Goal: Task Accomplishment & Management: Complete application form

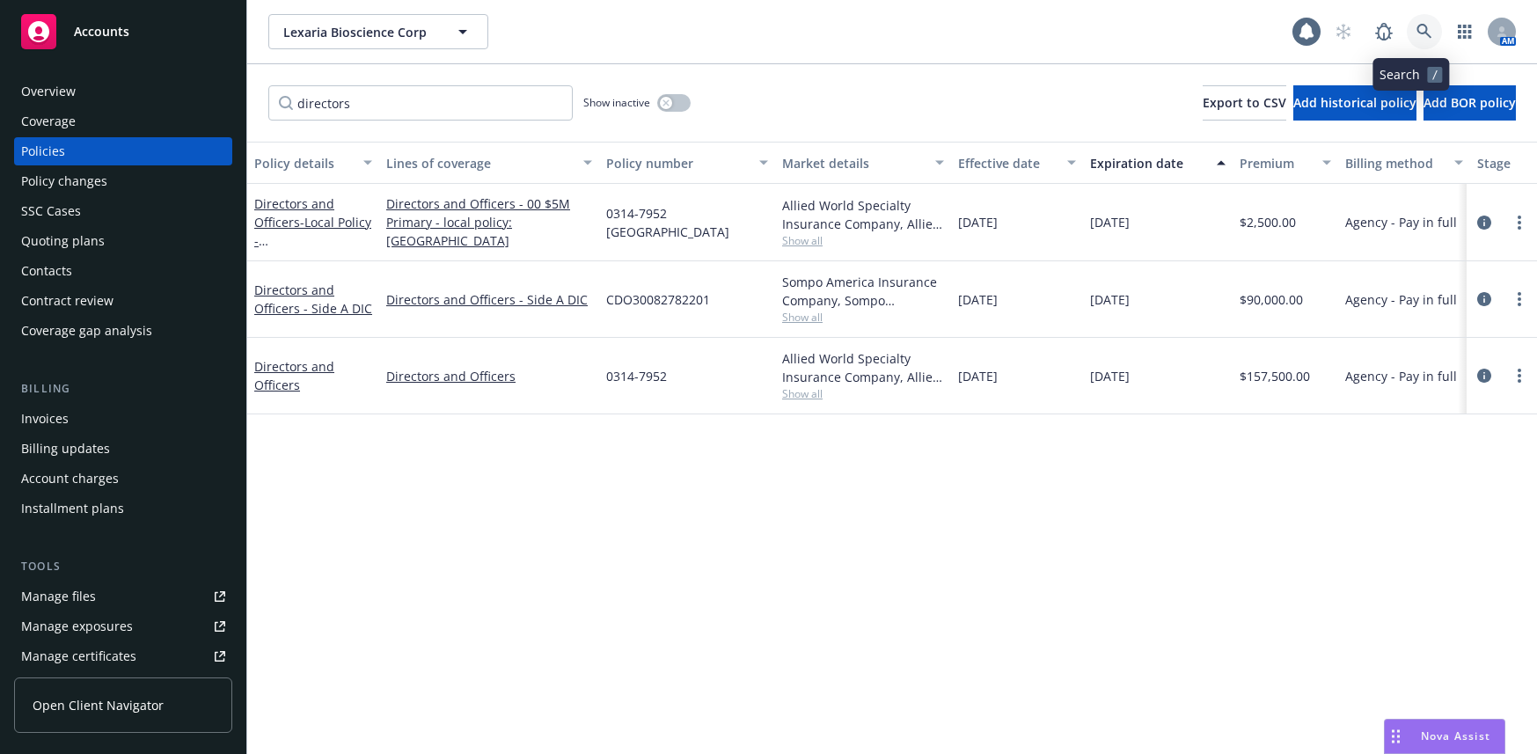
click at [1417, 29] on icon at bounding box center [1425, 32] width 16 height 16
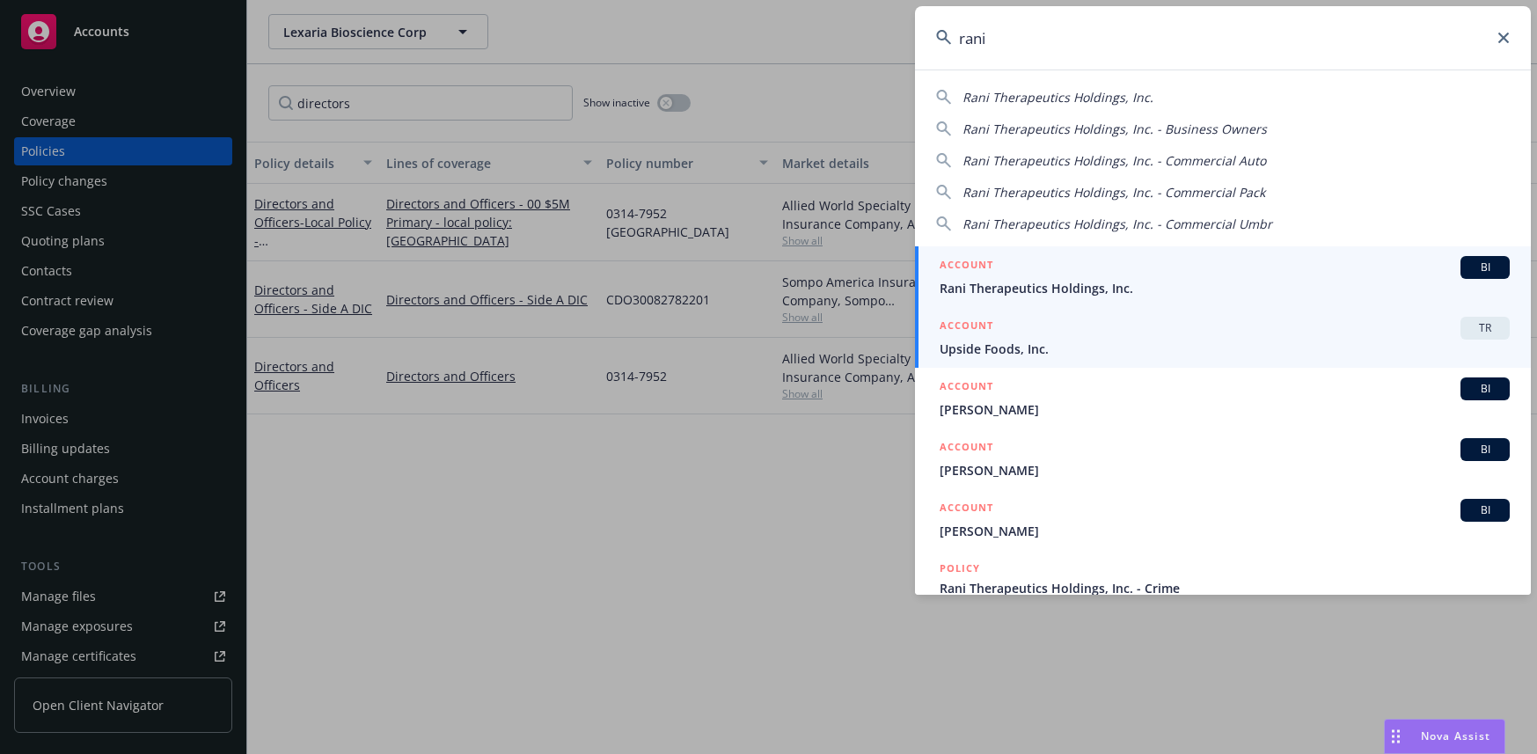
type input "rani"
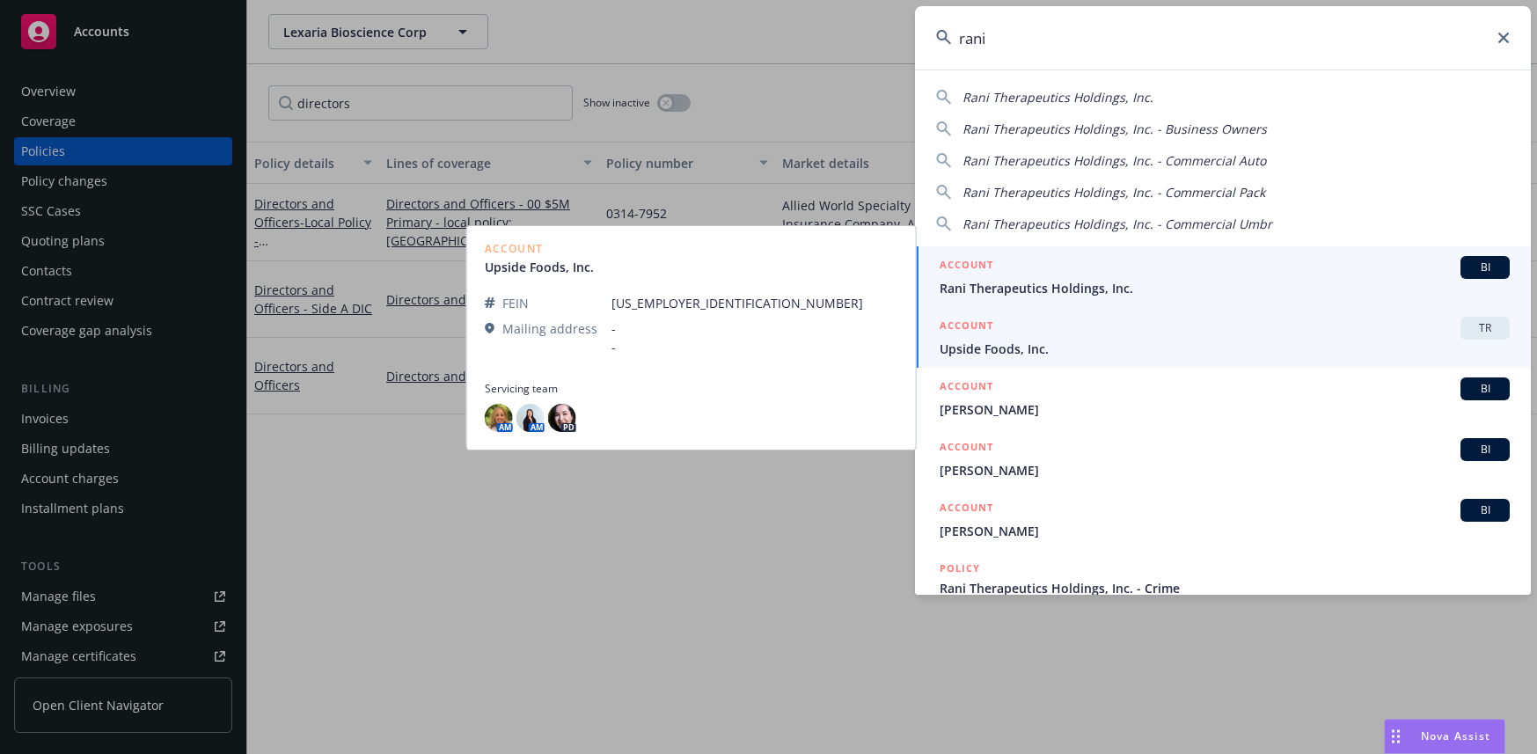
click at [1068, 287] on span "Rani Therapeutics Holdings, Inc." at bounding box center [1225, 288] width 570 height 18
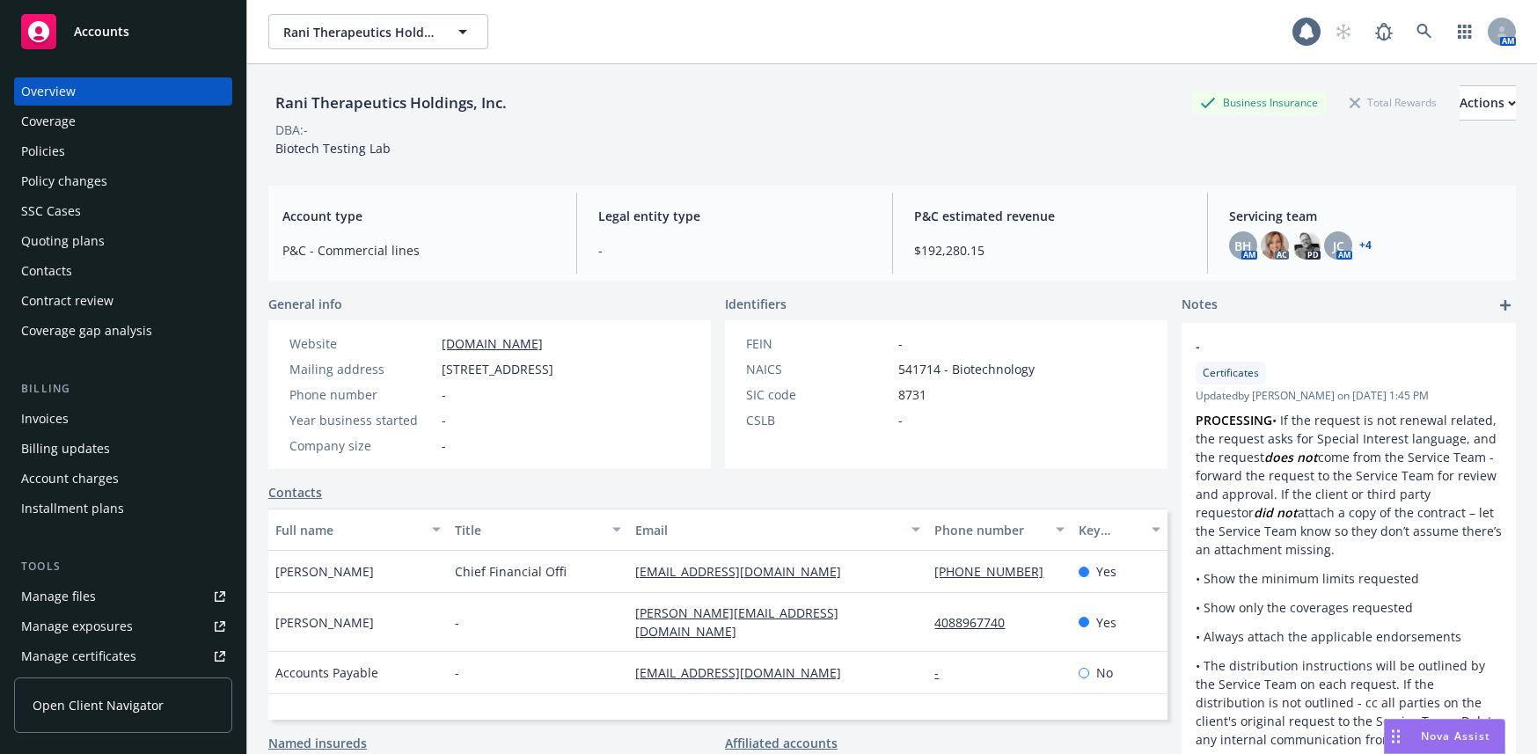
click at [54, 152] on div "Policies" at bounding box center [43, 151] width 44 height 28
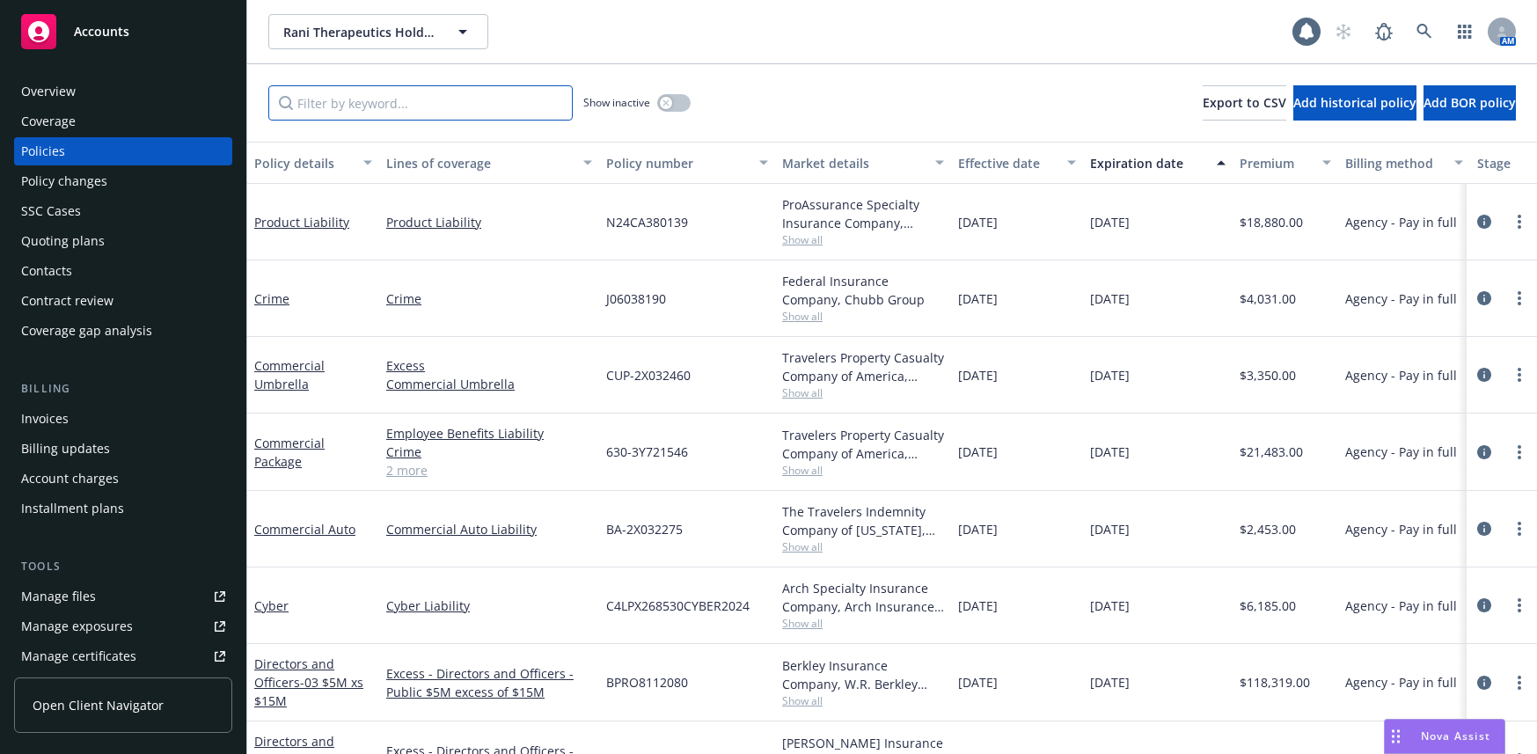
click at [337, 110] on input "Filter by keyword..." at bounding box center [420, 102] width 304 height 35
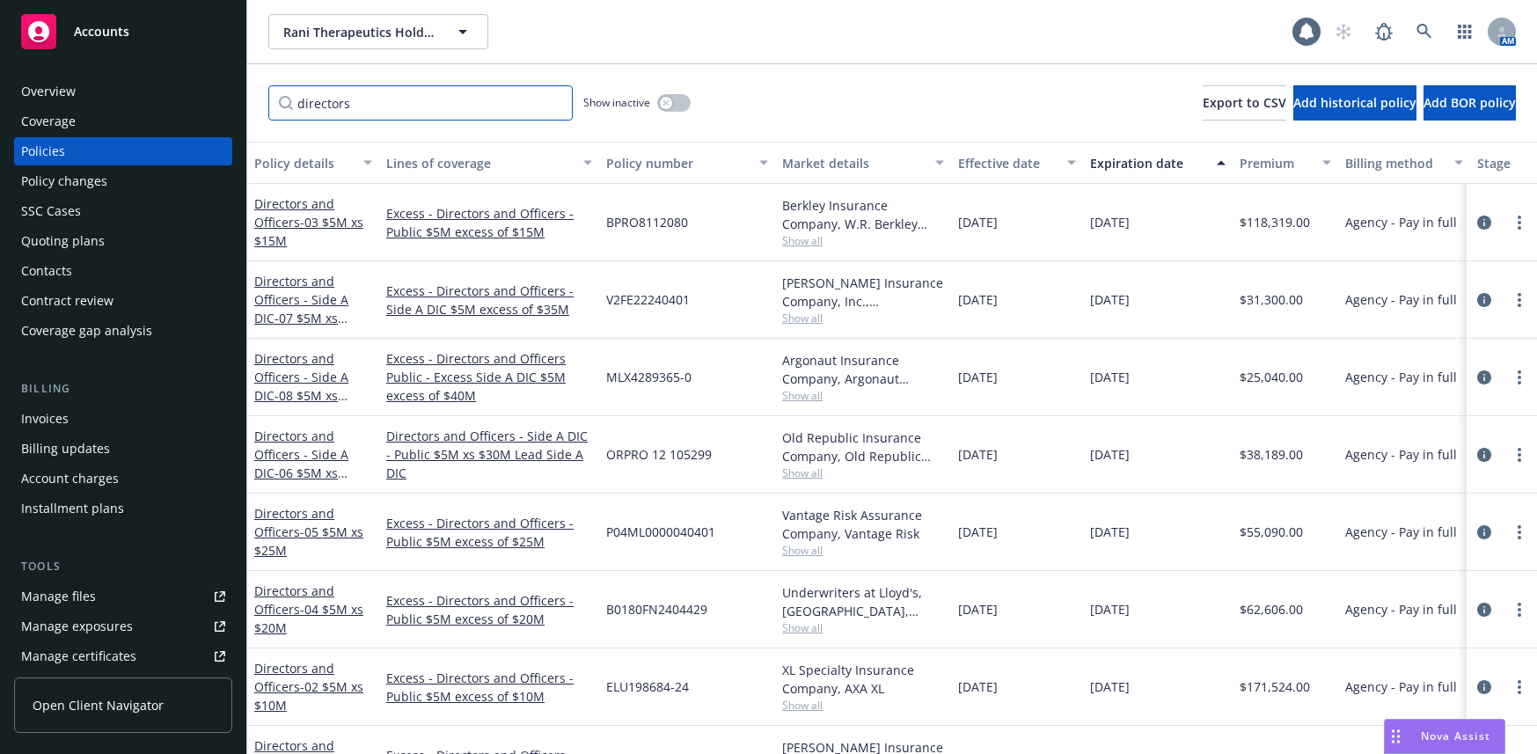
type input "directors"
click at [58, 415] on div "Invoices" at bounding box center [45, 419] width 48 height 28
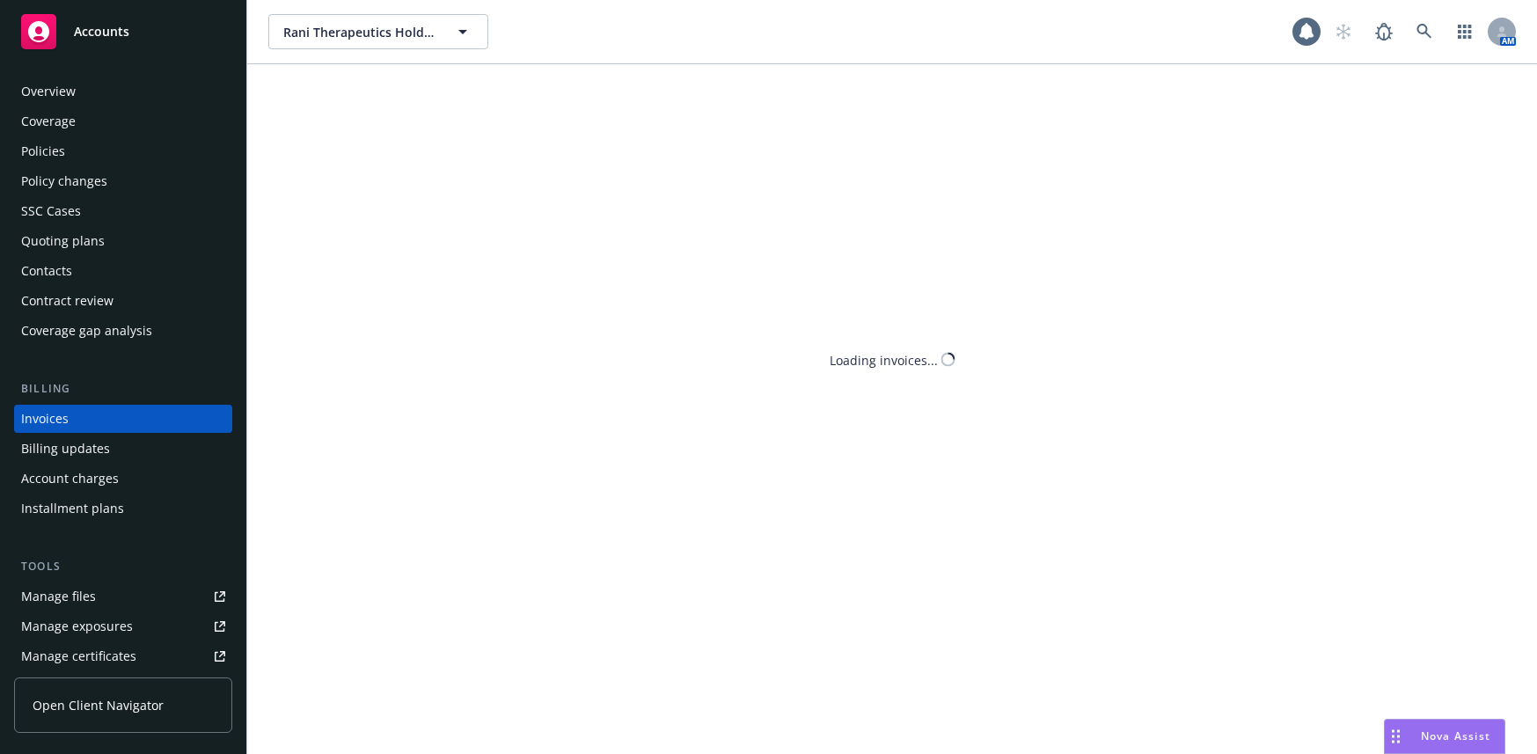
scroll to position [14, 0]
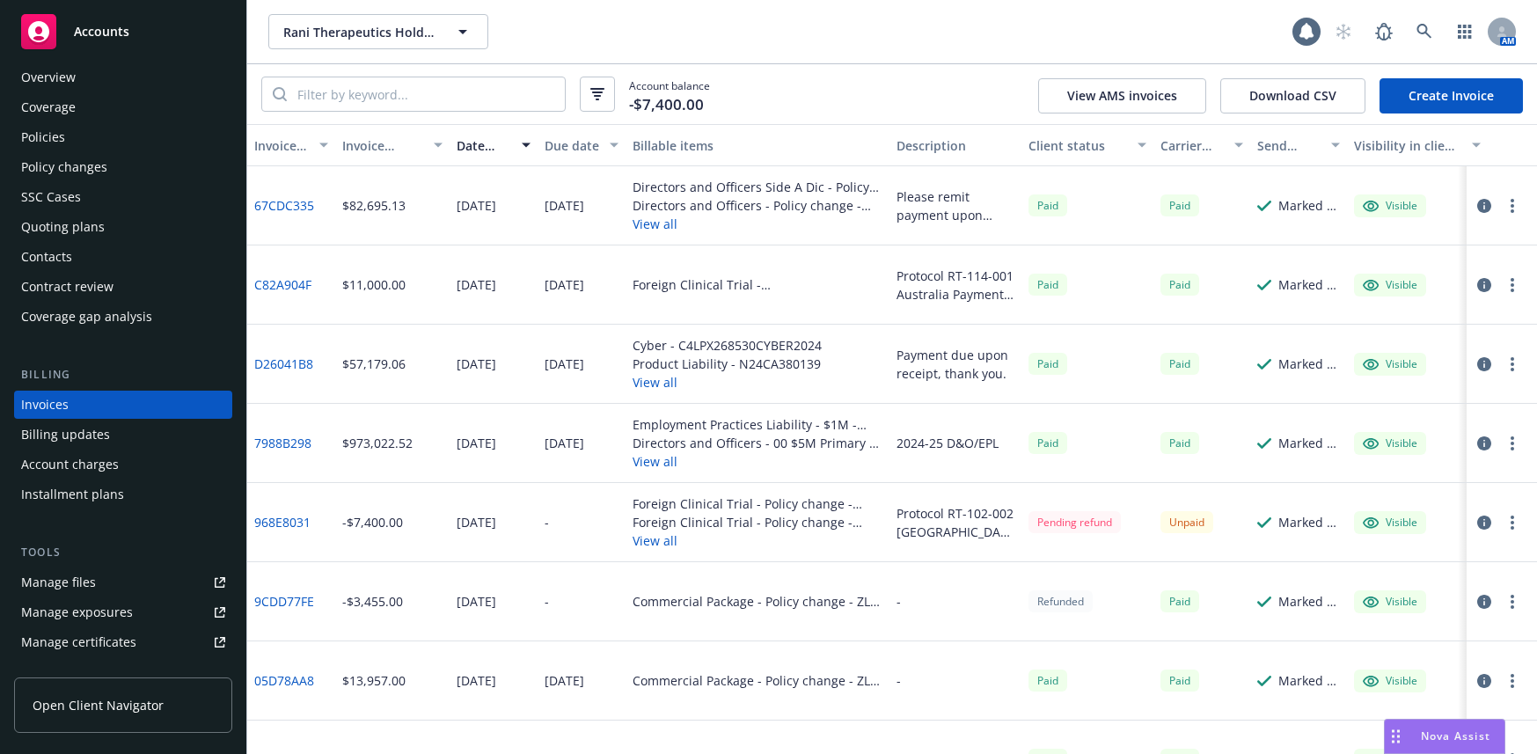
click at [1445, 96] on link "Create Invoice" at bounding box center [1451, 95] width 143 height 35
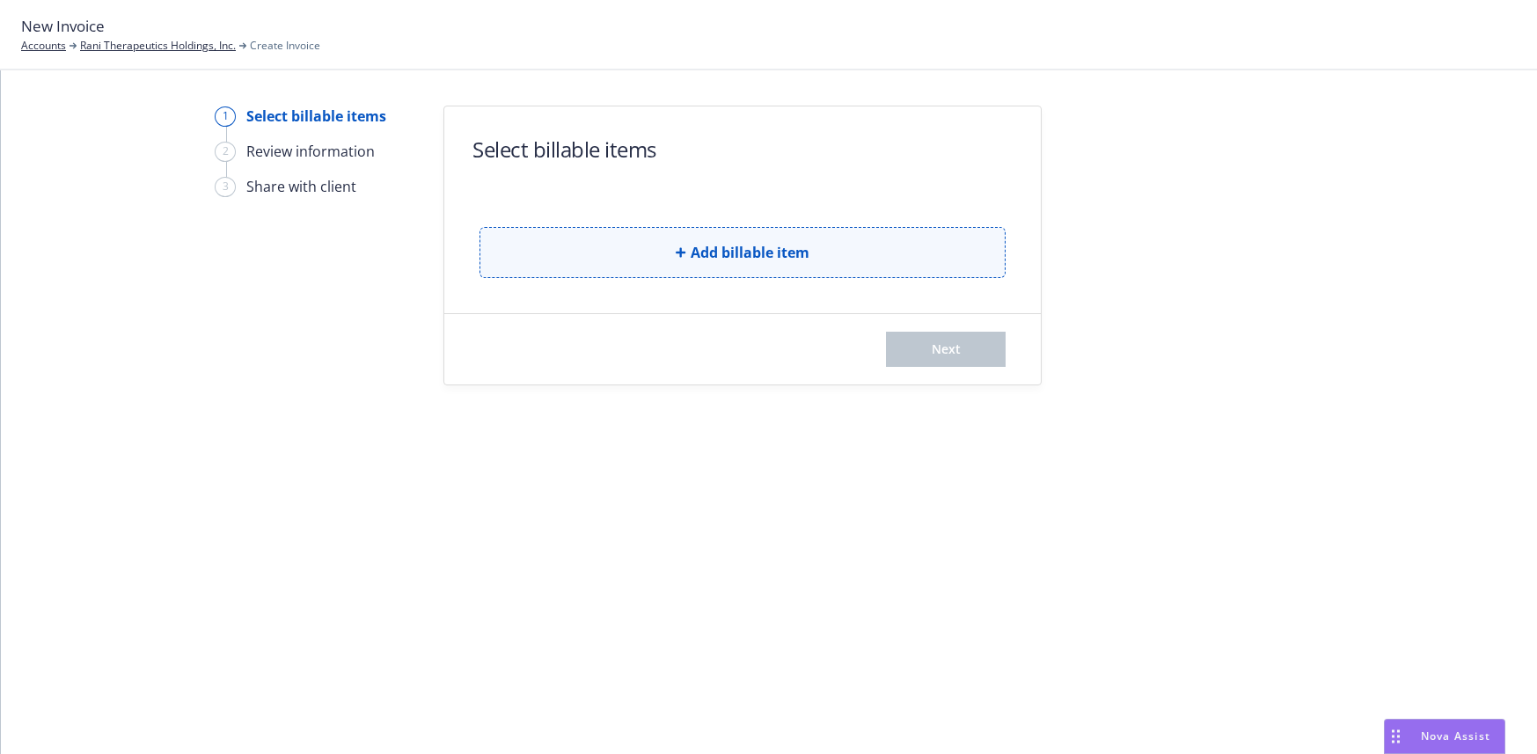
click at [747, 253] on span "Add billable item" at bounding box center [750, 252] width 119 height 21
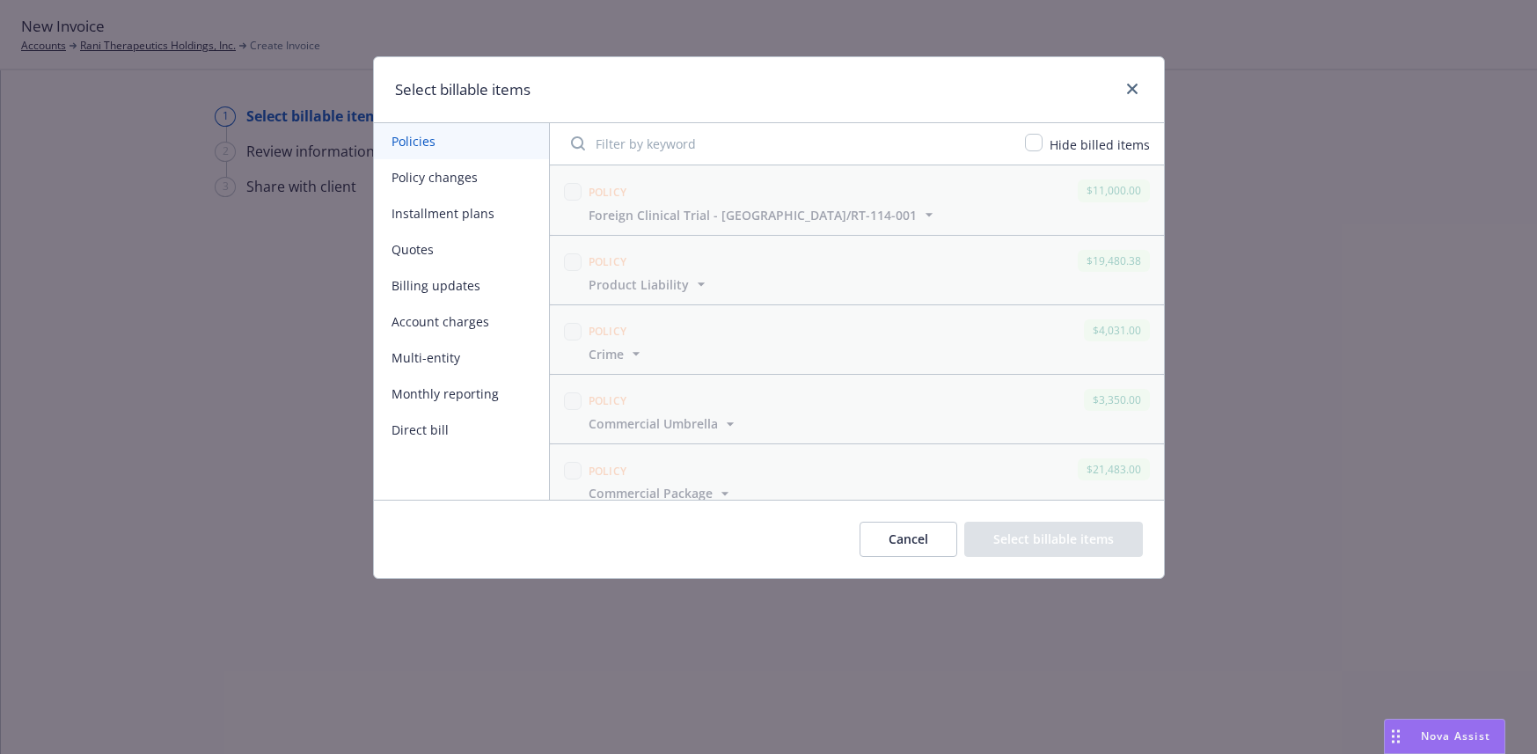
click at [451, 176] on button "Policy changes" at bounding box center [461, 177] width 175 height 36
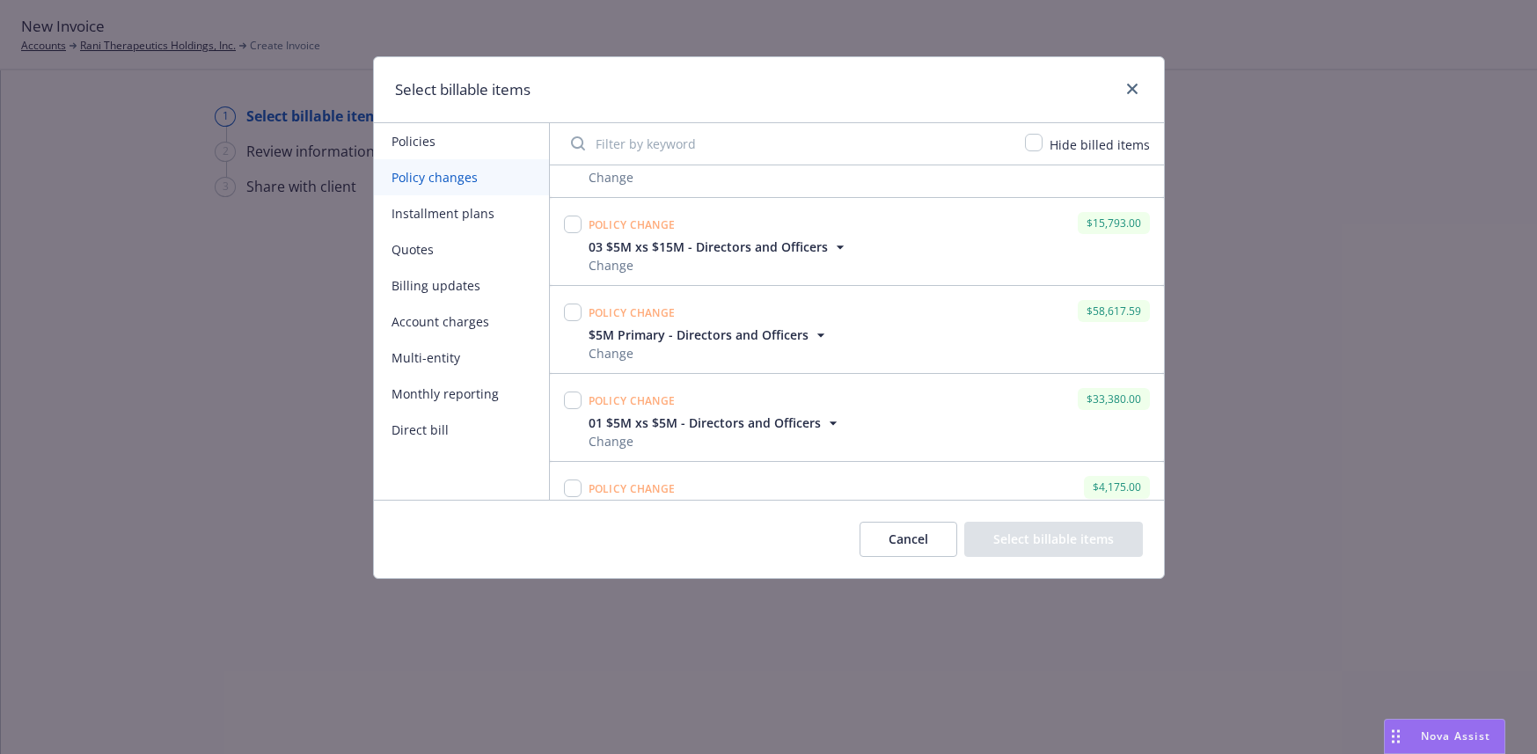
scroll to position [2200, 0]
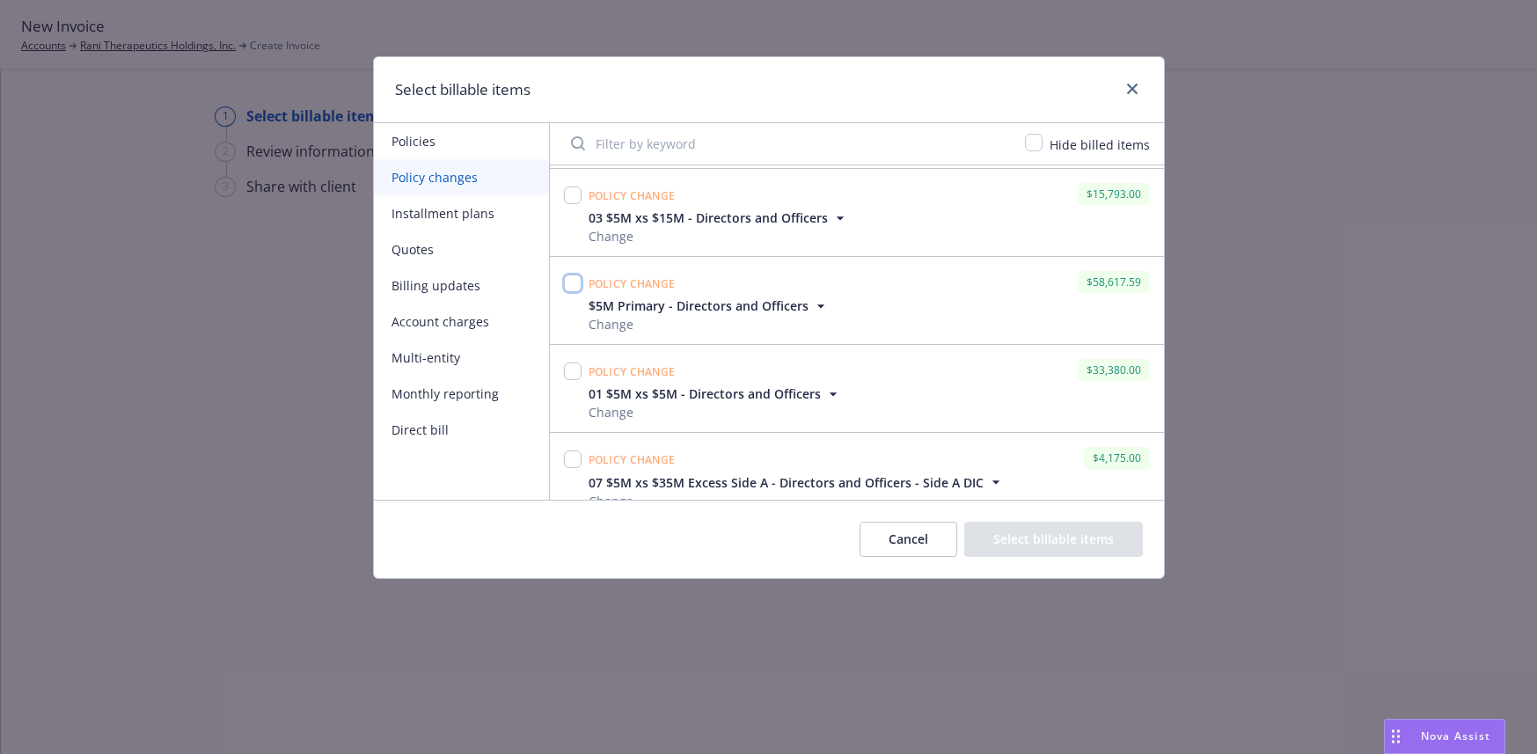
click at [577, 285] on input "checkbox" at bounding box center [573, 284] width 18 height 18
checkbox input "true"
click at [570, 373] on input "checkbox" at bounding box center [573, 372] width 18 height 18
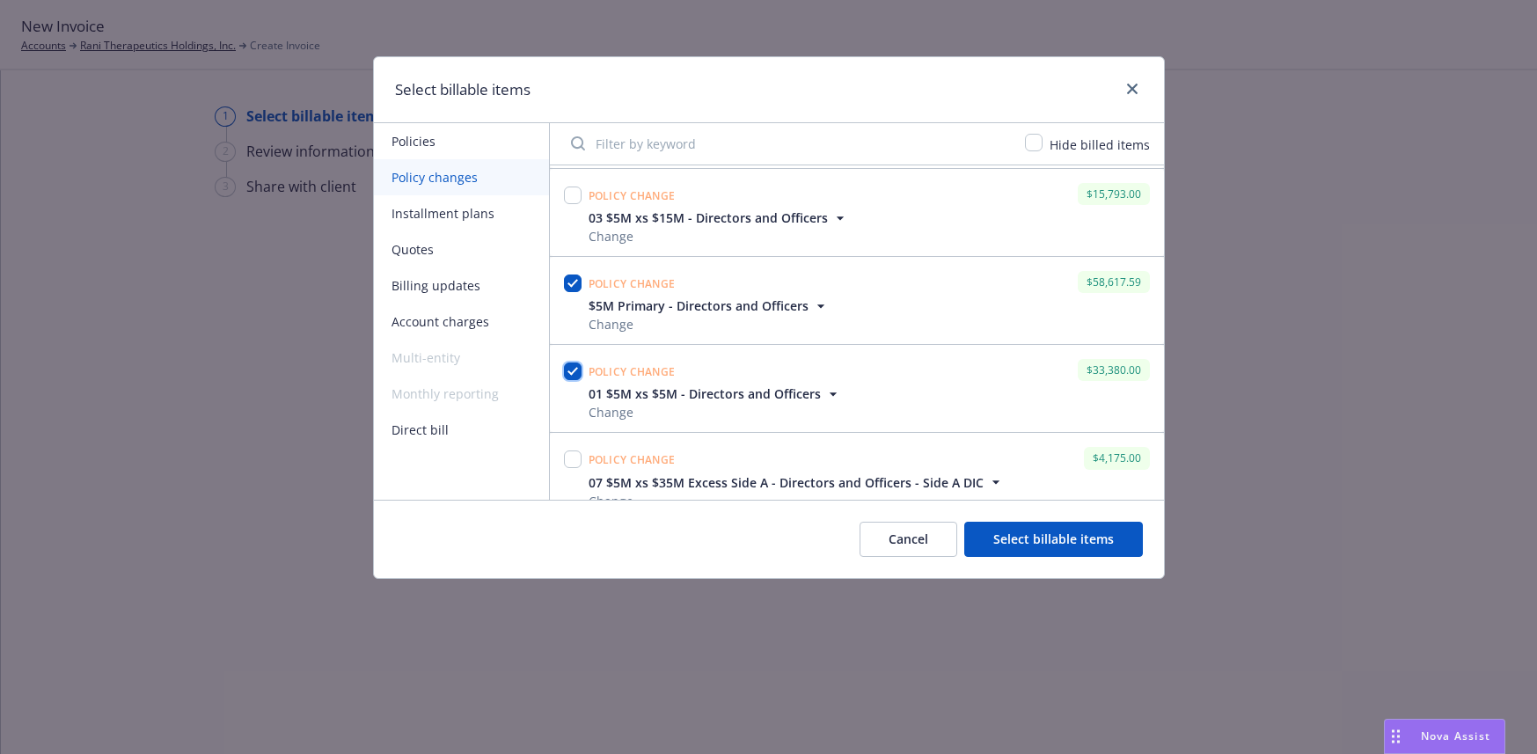
checkbox input "true"
click at [572, 279] on input "checkbox" at bounding box center [573, 284] width 18 height 18
checkbox input "true"
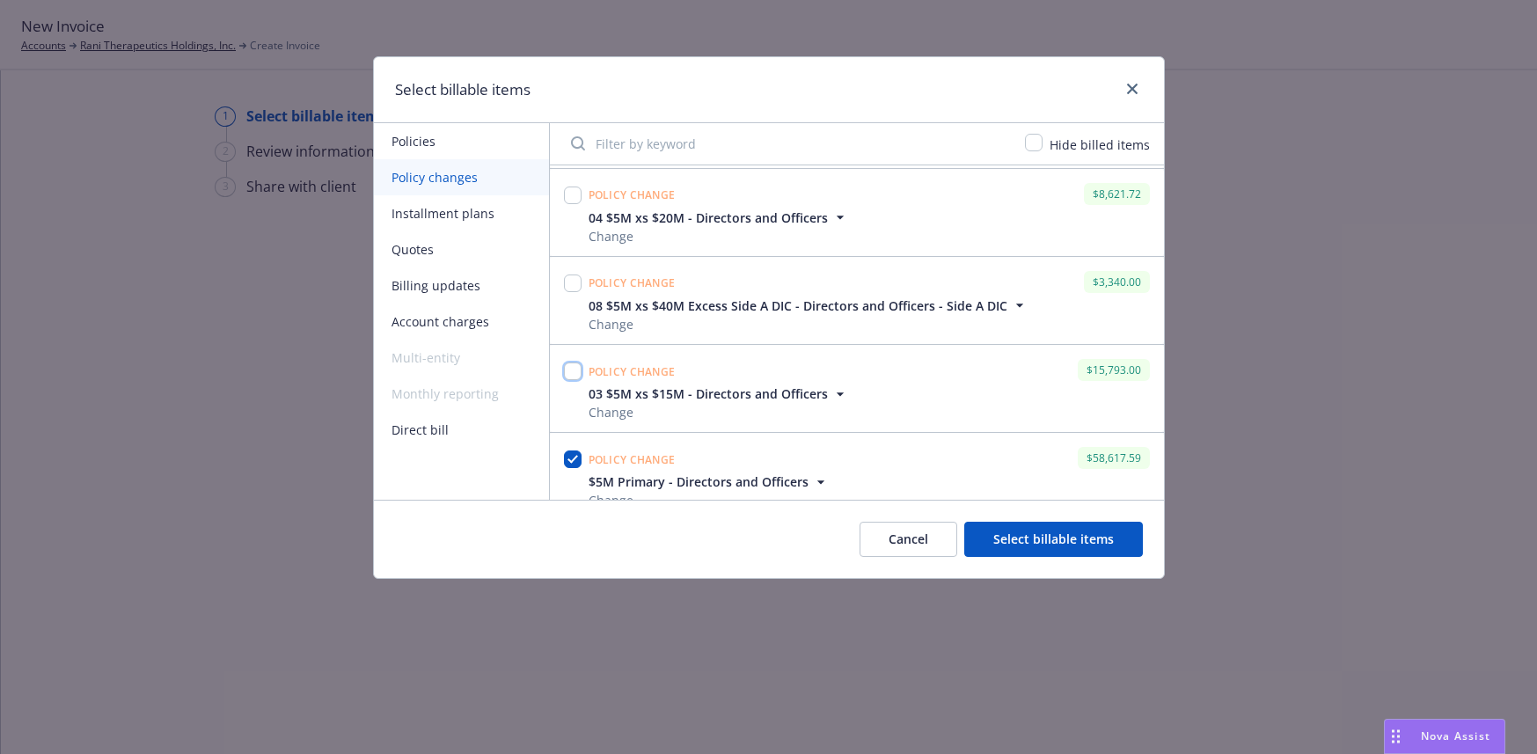
click at [575, 372] on input "checkbox" at bounding box center [573, 372] width 18 height 18
checkbox input "true"
click at [574, 191] on input "checkbox" at bounding box center [573, 196] width 18 height 18
checkbox input "true"
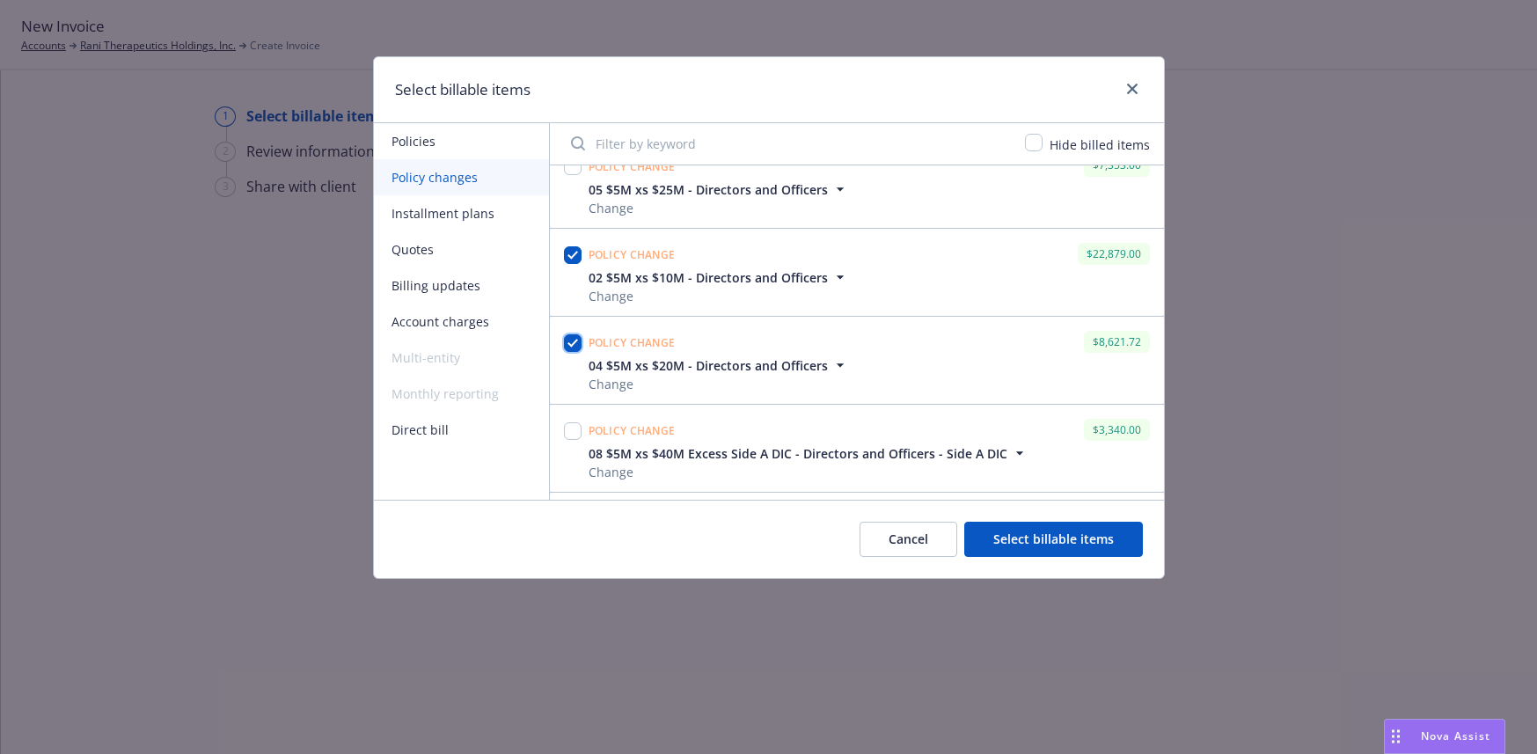
scroll to position [1848, 0]
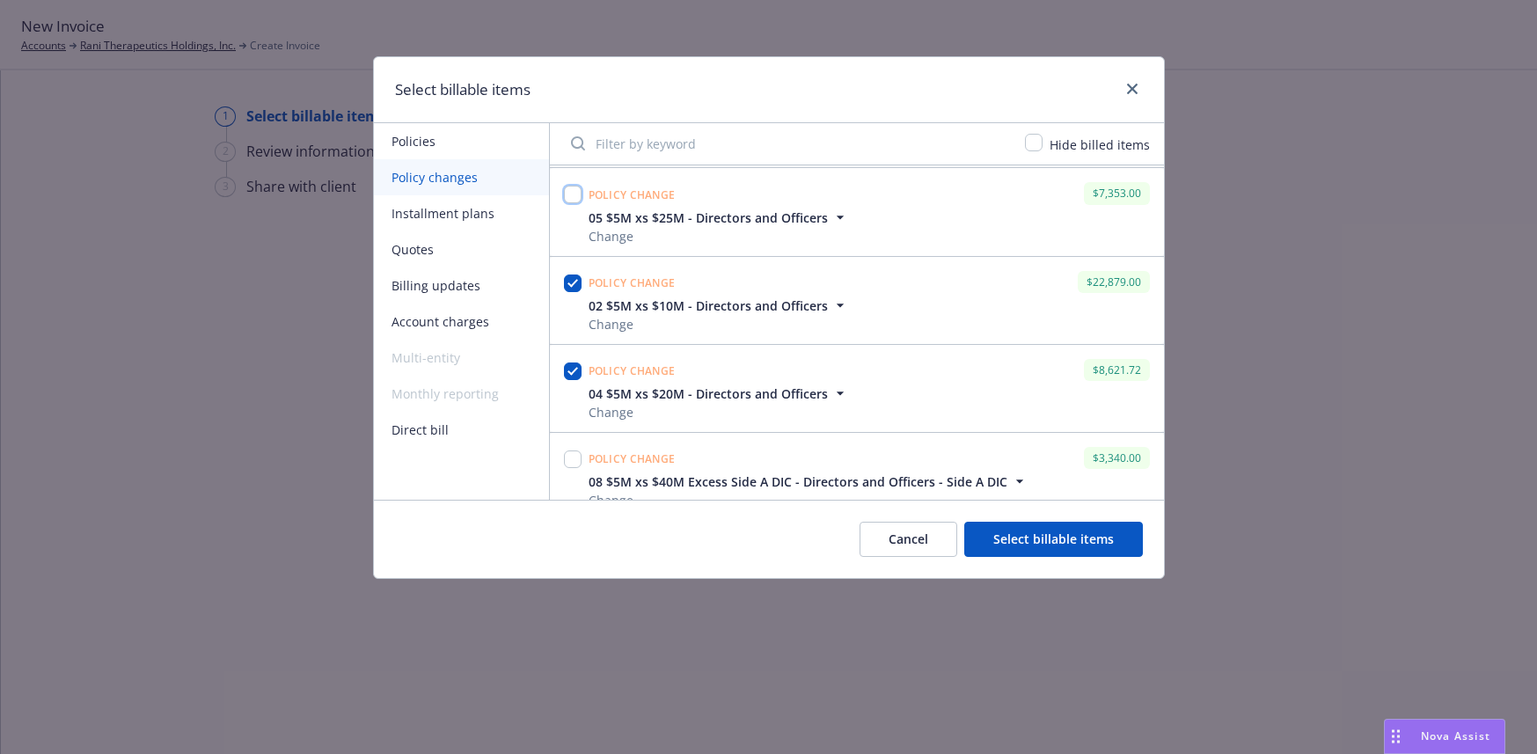
click at [574, 195] on input "checkbox" at bounding box center [573, 195] width 18 height 18
checkbox input "true"
click at [569, 376] on input "checkbox" at bounding box center [573, 372] width 18 height 18
checkbox input "true"
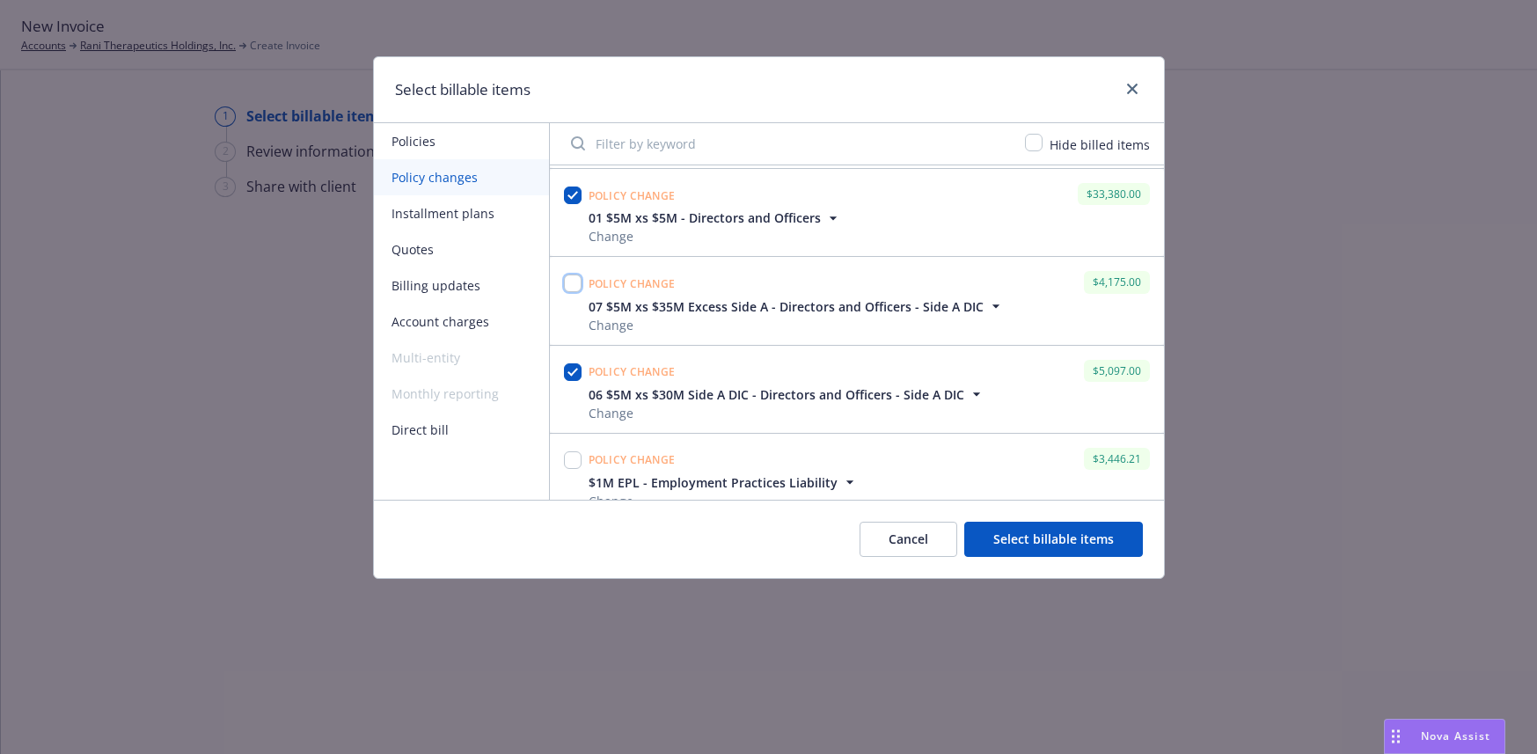
click at [576, 282] on input "checkbox" at bounding box center [573, 284] width 18 height 18
checkbox input "true"
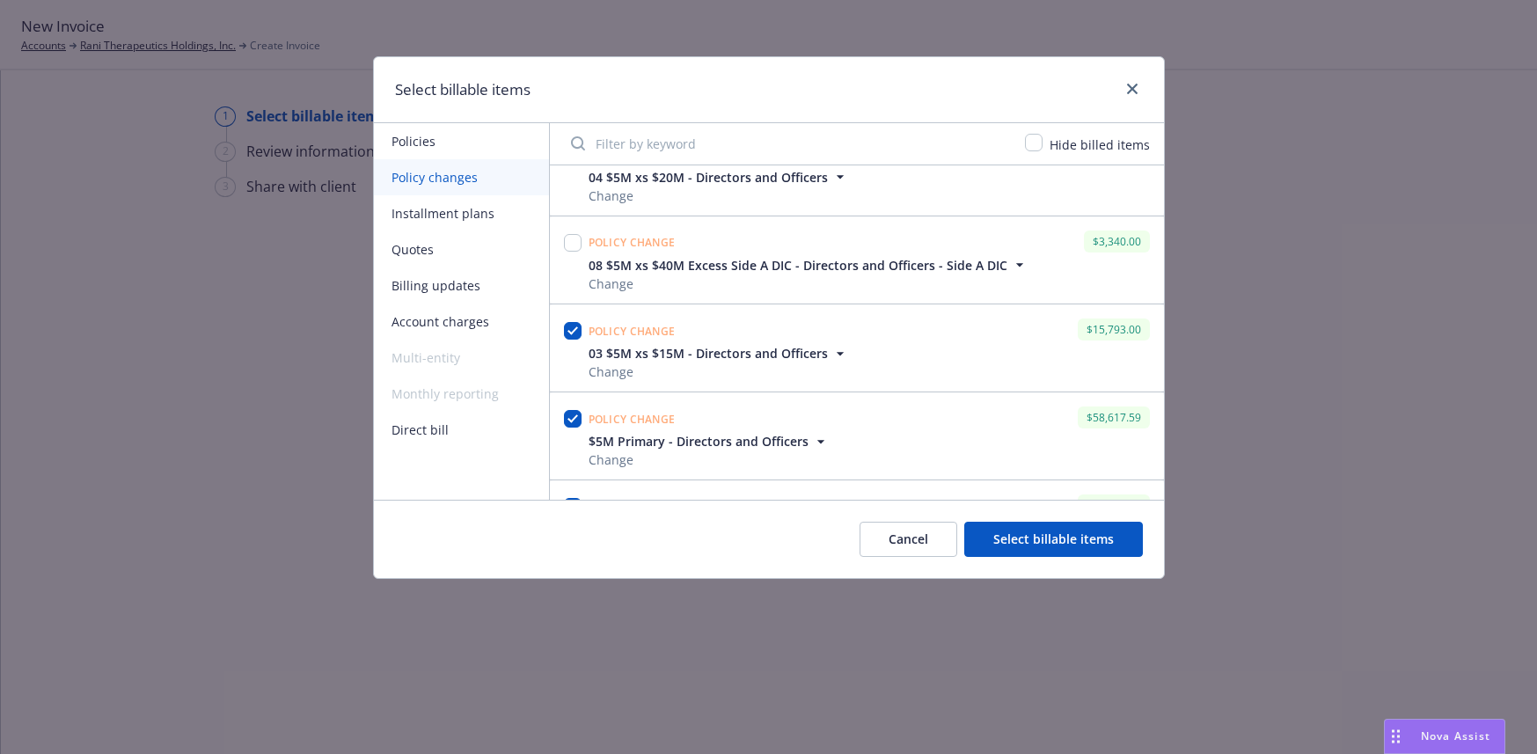
scroll to position [2046, 0]
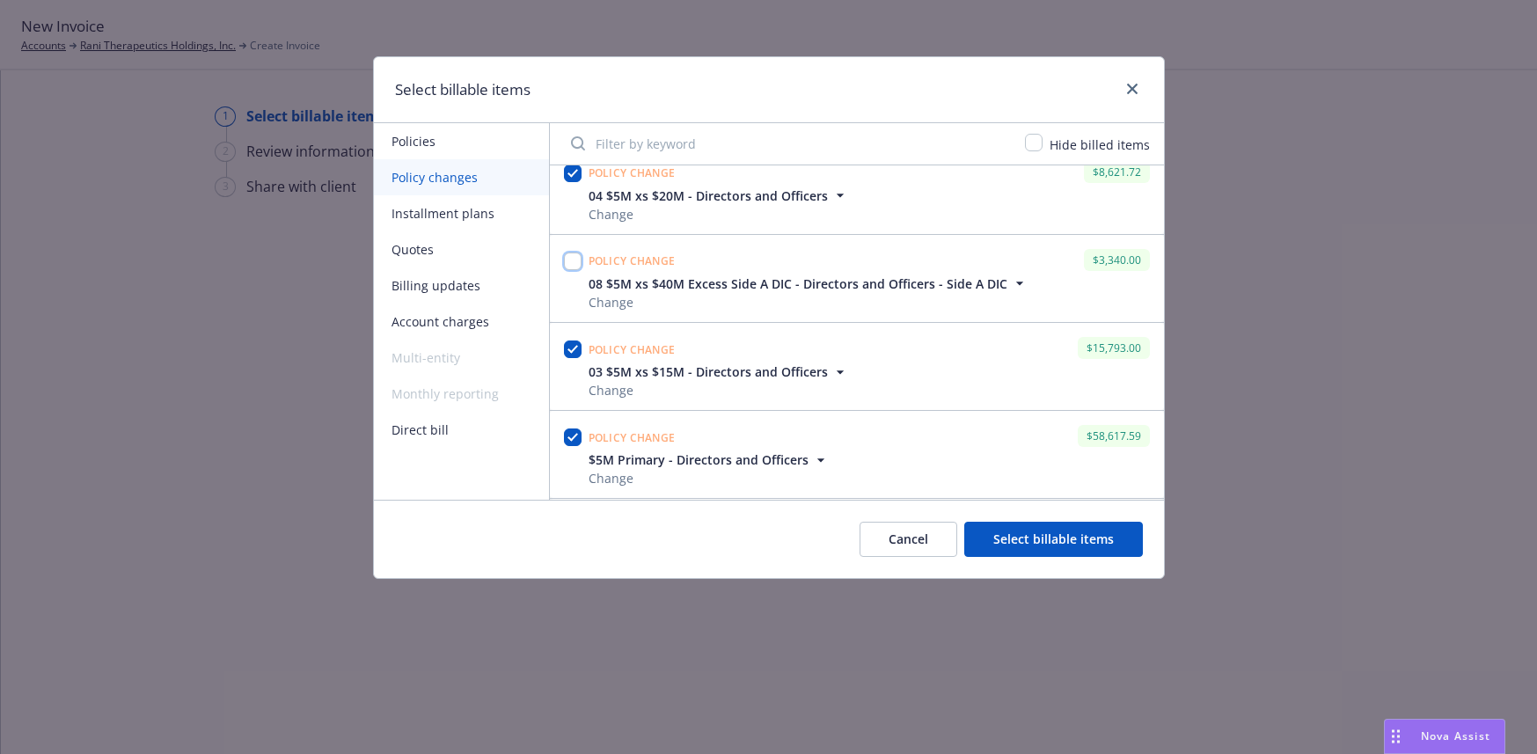
click at [576, 263] on input "checkbox" at bounding box center [573, 262] width 18 height 18
checkbox input "true"
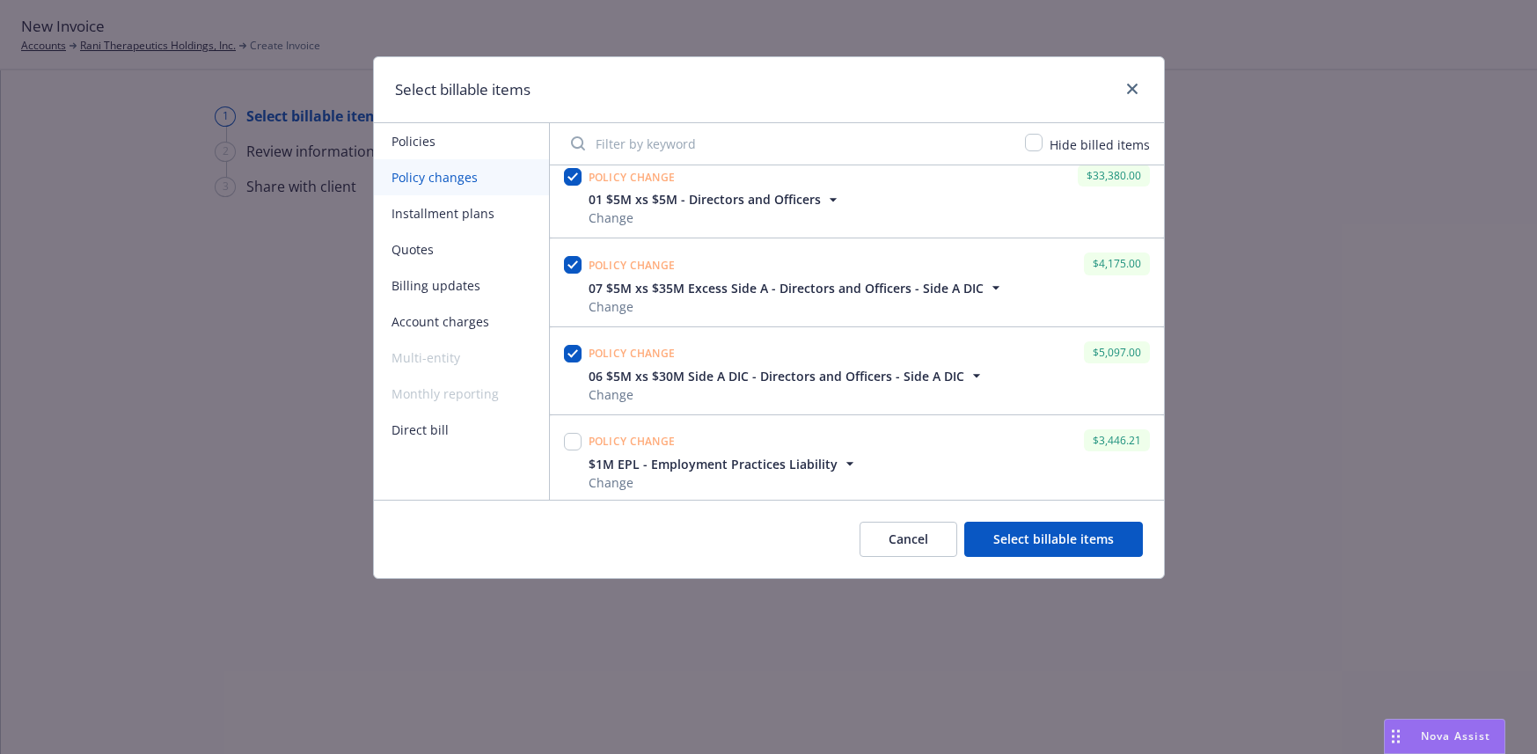
scroll to position [2397, 0]
click at [580, 441] on input "checkbox" at bounding box center [573, 439] width 18 height 18
checkbox input "true"
click at [1059, 536] on button "Select billable items" at bounding box center [1054, 539] width 179 height 35
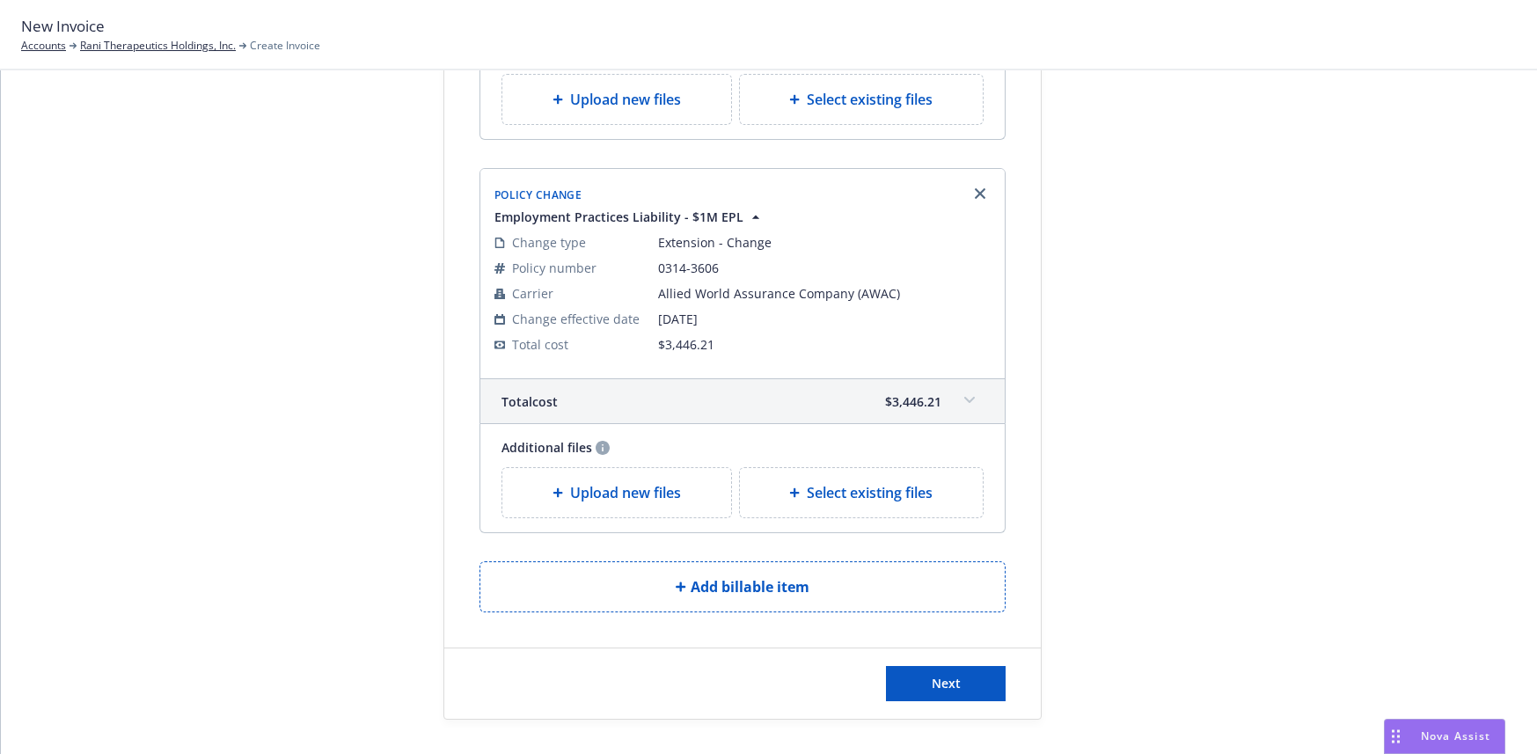
scroll to position [3572, 0]
click at [950, 679] on span "Next" at bounding box center [946, 682] width 29 height 17
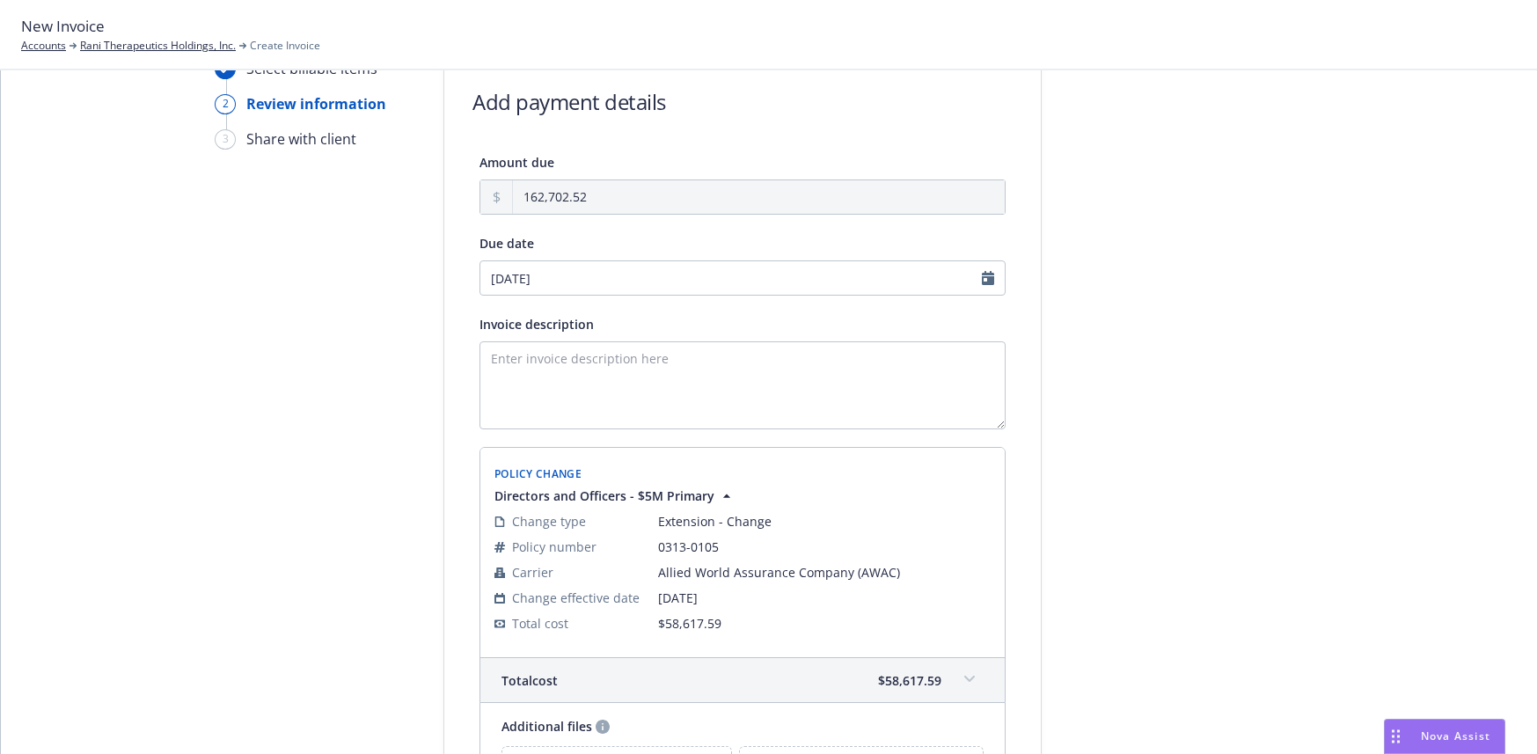
scroll to position [0, 0]
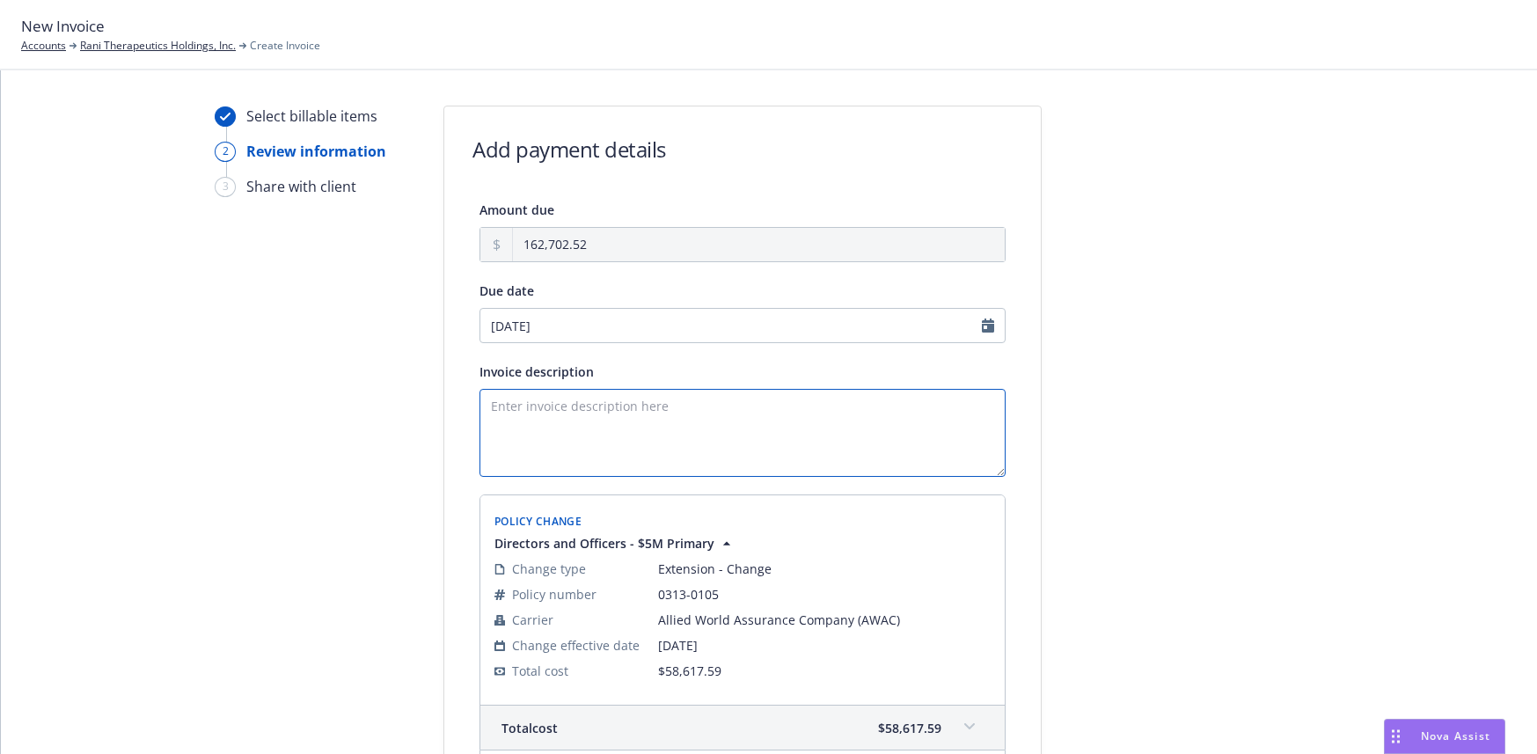
click at [481, 404] on textarea "Invoice description" at bounding box center [743, 433] width 526 height 88
drag, startPoint x: 676, startPoint y: 407, endPoint x: 484, endPoint y: 405, distance: 191.9
click at [484, 405] on textarea "D&O/EPL Extension to 10/29/25" at bounding box center [743, 433] width 526 height 88
type textarea "Please remit payment upon receipt. Thank you."
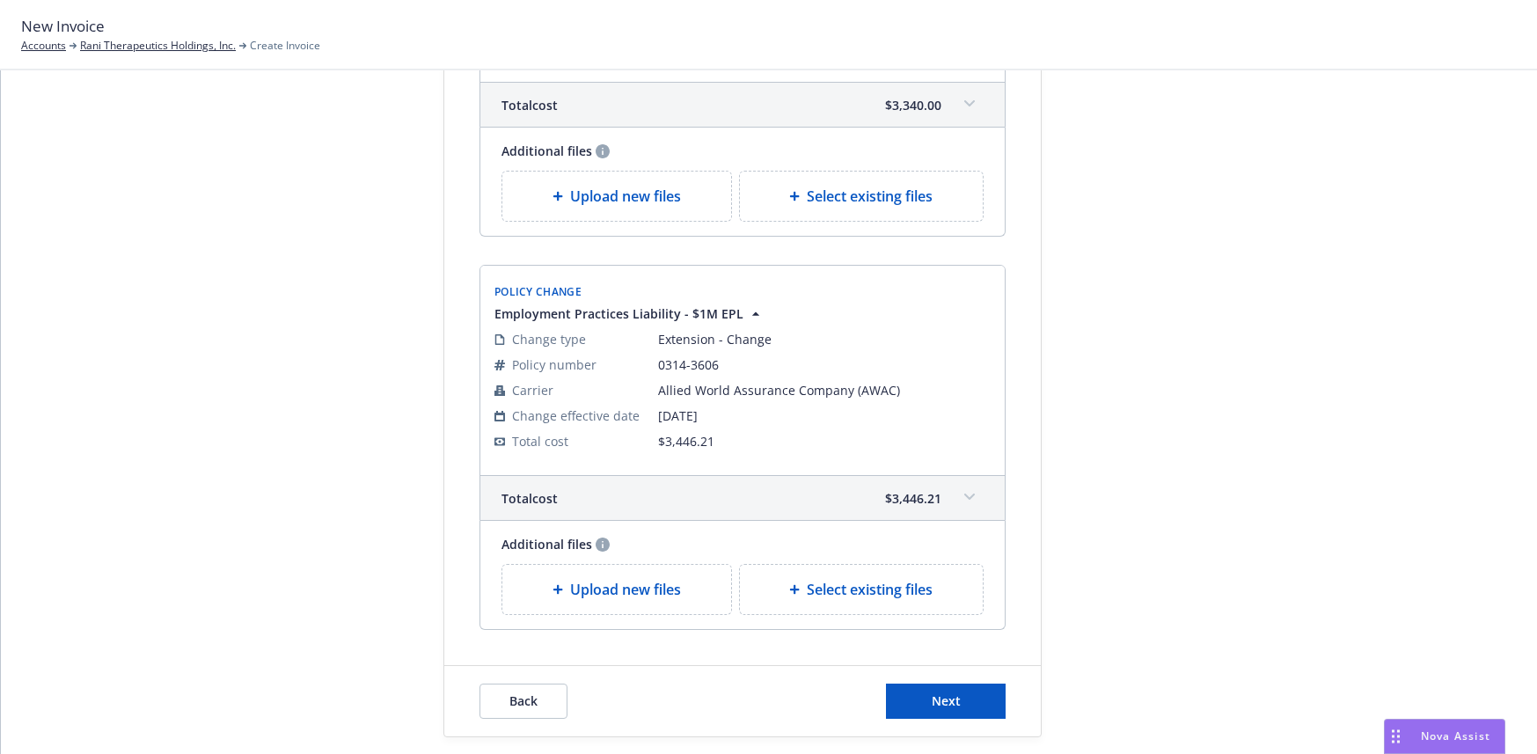
scroll to position [3789, 0]
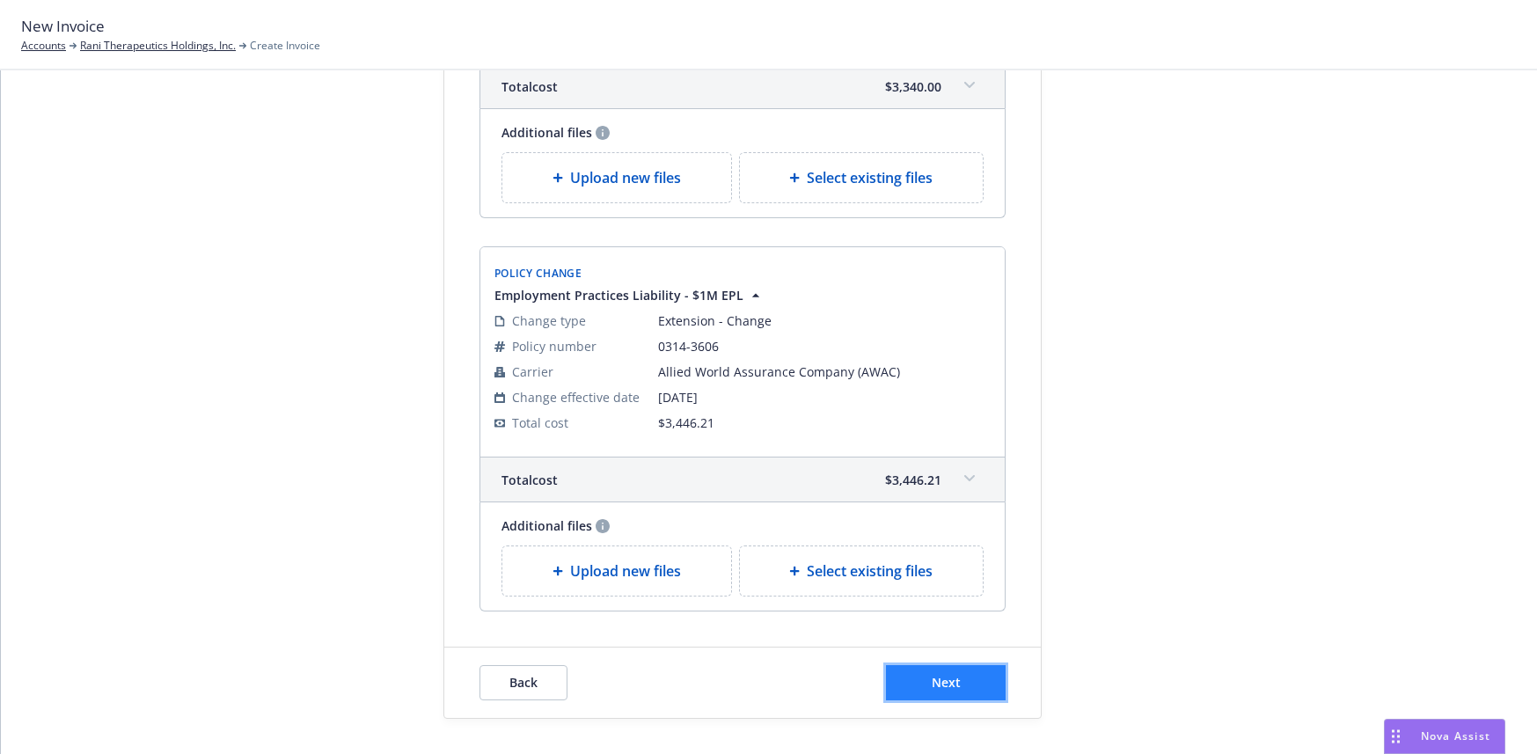
click at [941, 684] on span "Next" at bounding box center [946, 682] width 29 height 17
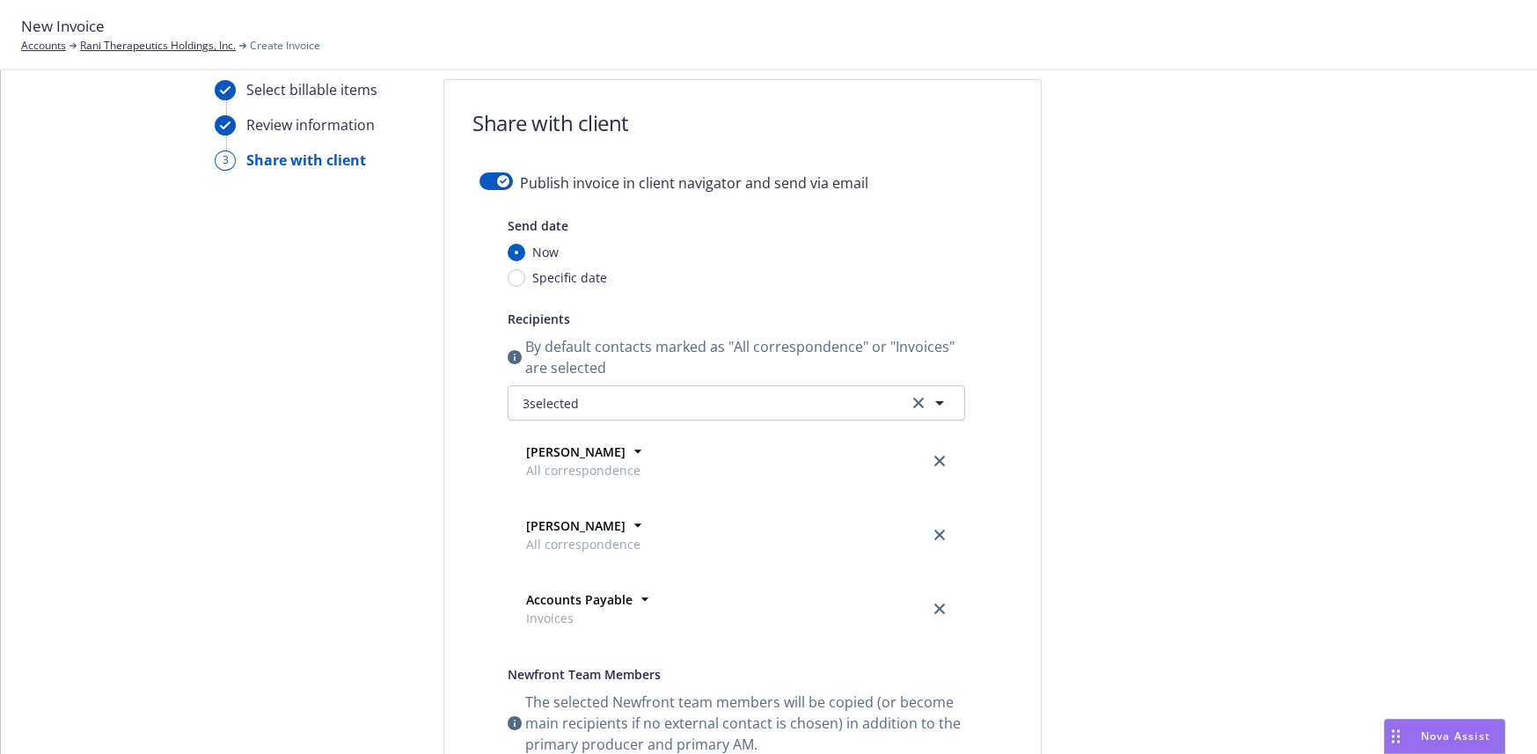
scroll to position [0, 0]
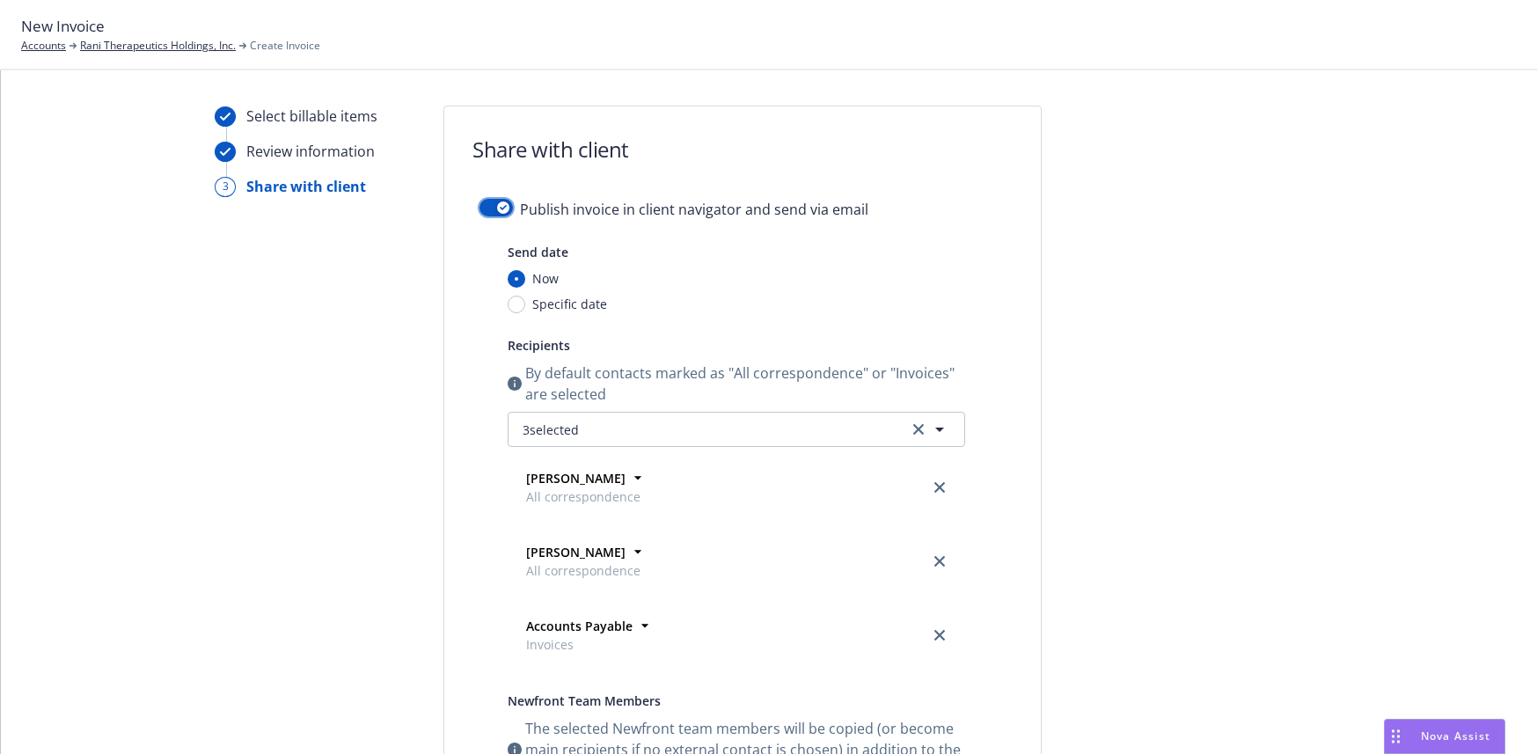
click at [480, 203] on button "button" at bounding box center [496, 208] width 33 height 18
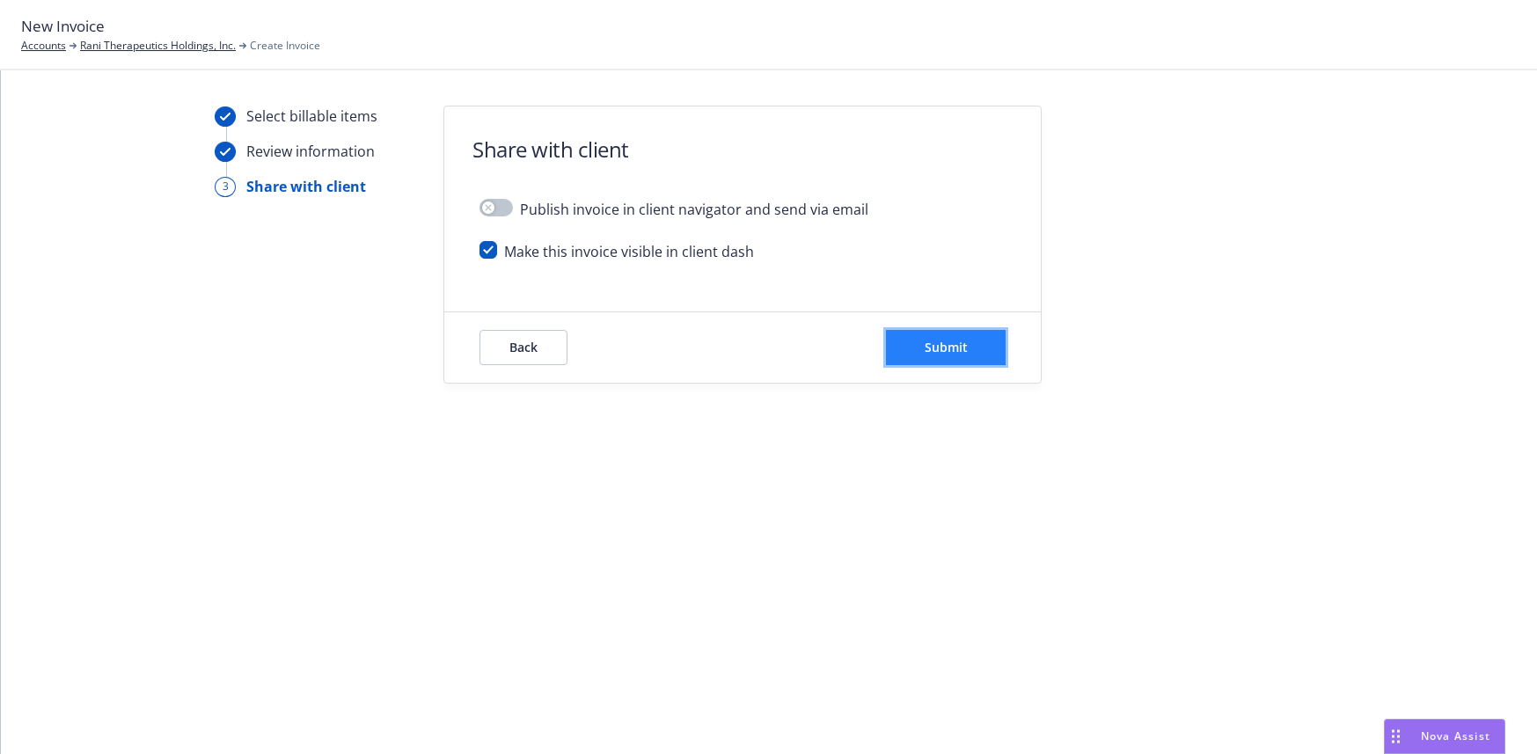
click at [949, 349] on span "Submit" at bounding box center [946, 347] width 43 height 17
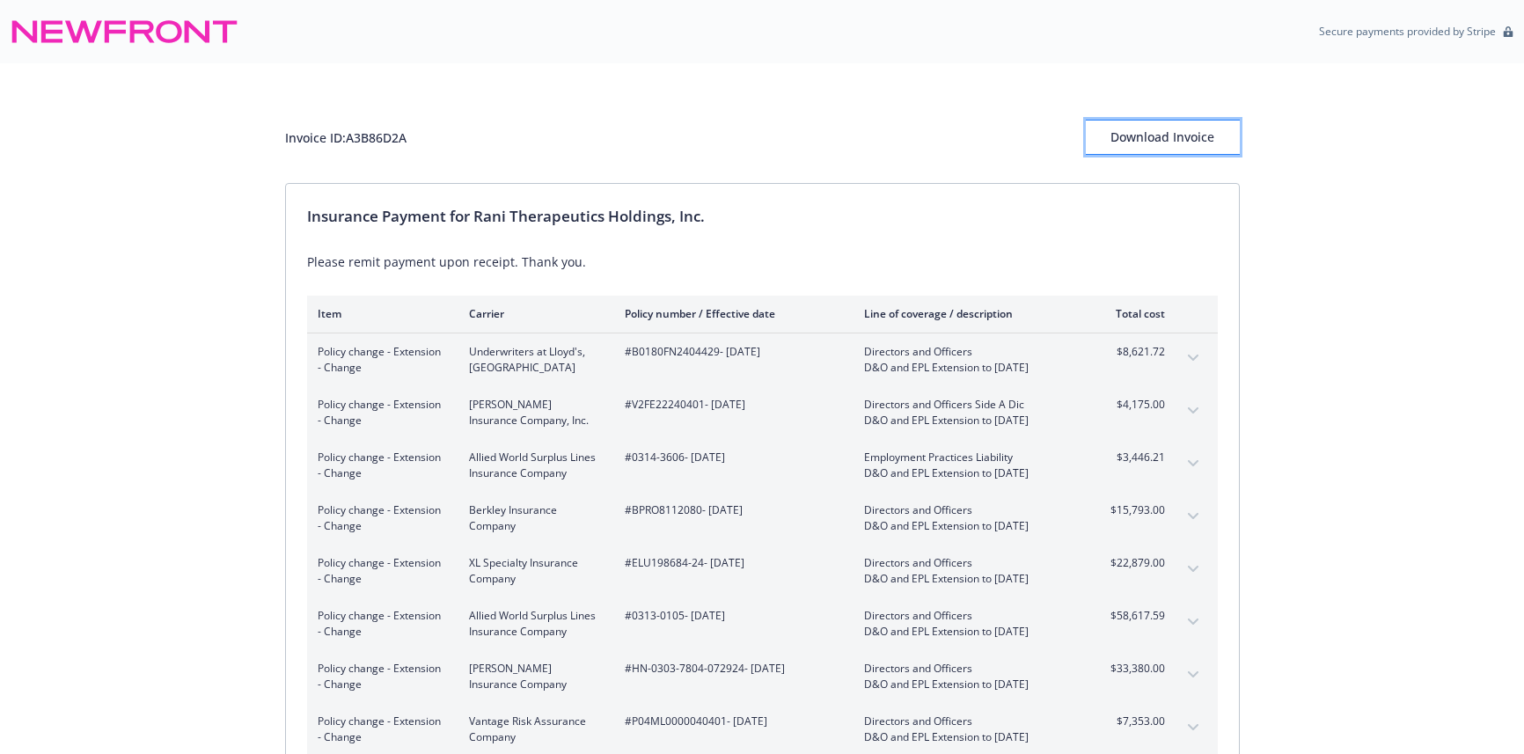
click at [1130, 136] on div "Download Invoice" at bounding box center [1163, 137] width 154 height 33
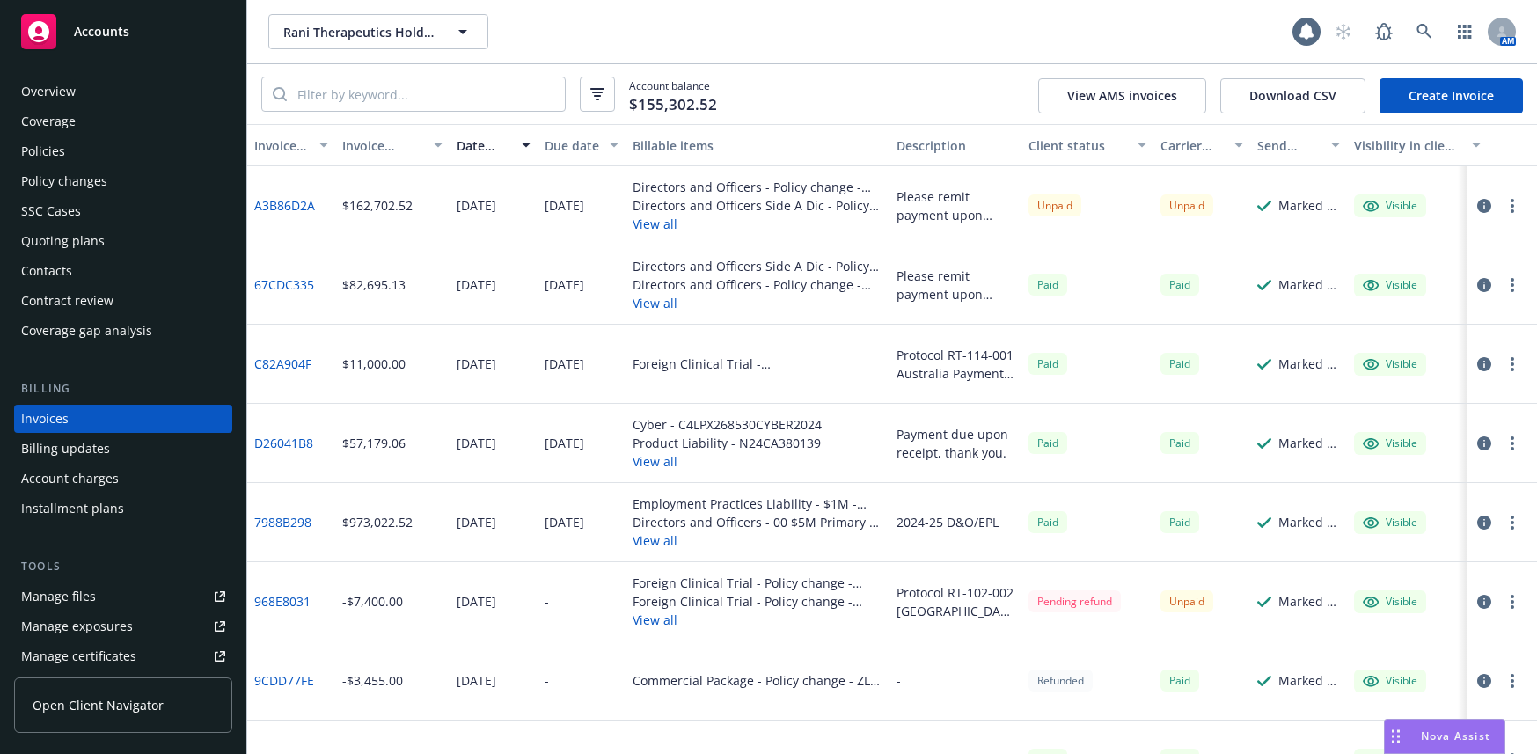
scroll to position [14, 0]
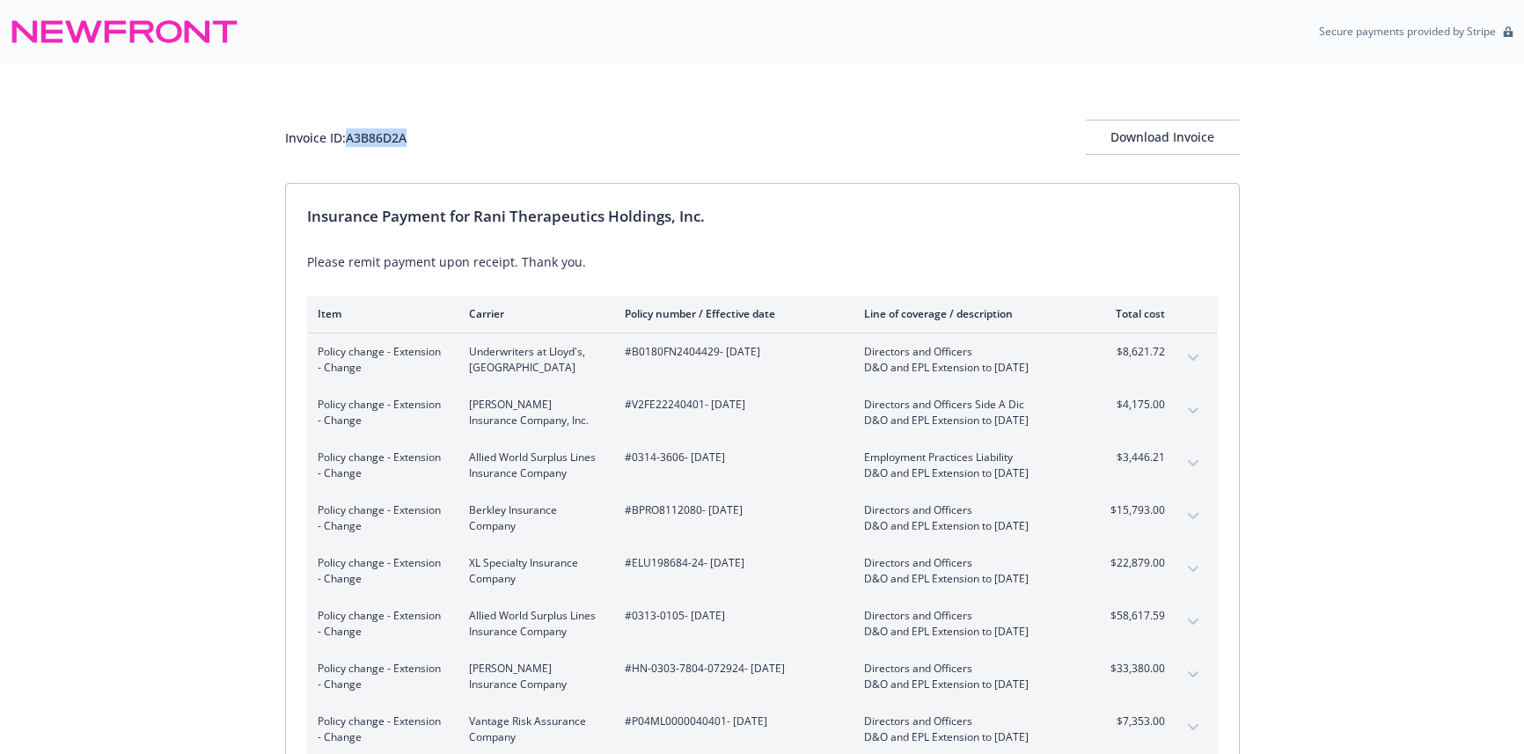
drag, startPoint x: 409, startPoint y: 138, endPoint x: 350, endPoint y: 136, distance: 59.0
click at [350, 136] on div "Invoice ID: A3B86D2A Download Invoice" at bounding box center [762, 137] width 955 height 35
copy div "A3B86D2A"
